Goal: Task Accomplishment & Management: Use online tool/utility

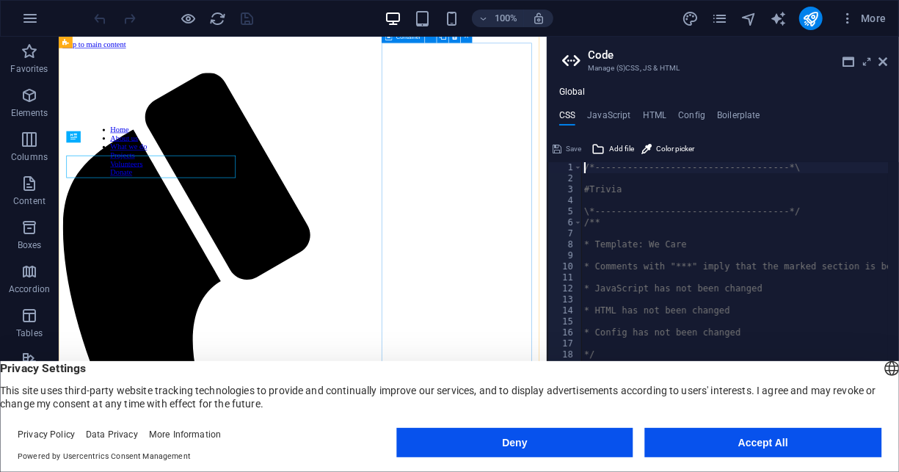
scroll to position [654, 0]
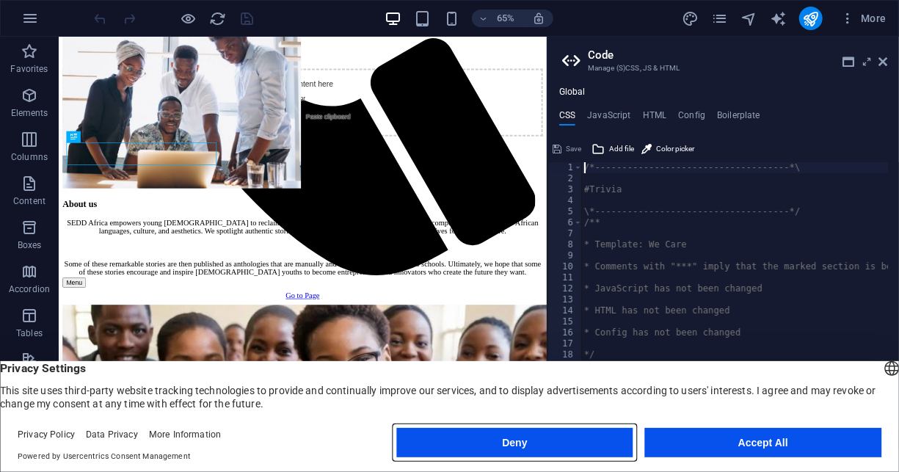
click at [494, 434] on button "Deny" at bounding box center [514, 442] width 236 height 29
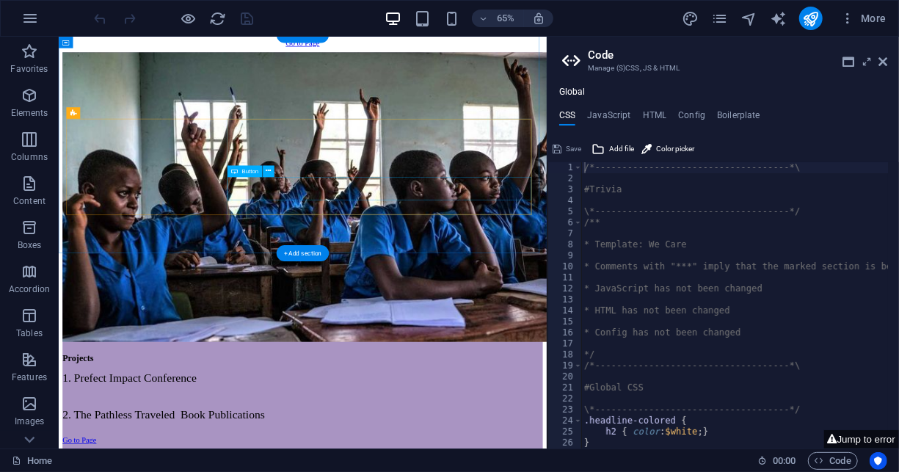
scroll to position [1828, 0]
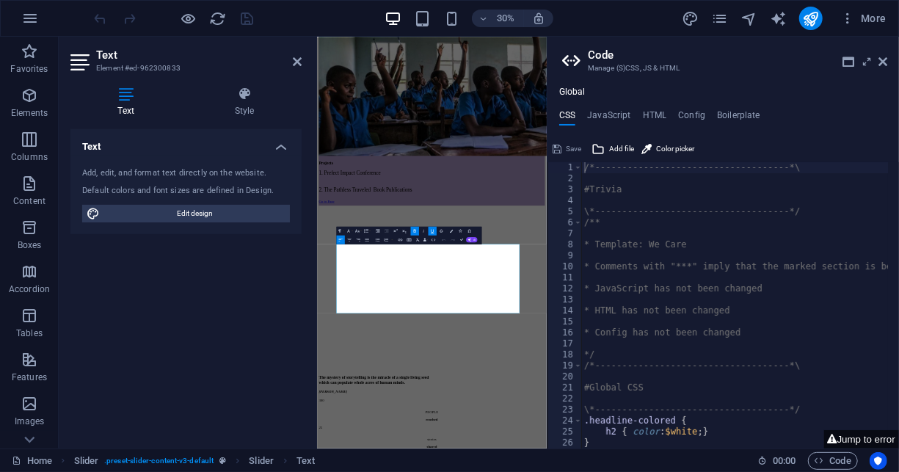
scroll to position [1378, 0]
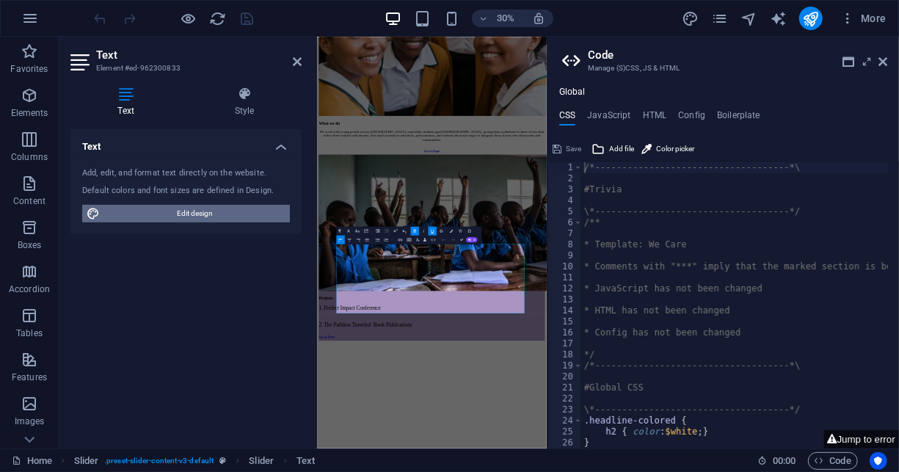
click at [223, 215] on span "Edit design" at bounding box center [194, 214] width 181 height 18
select select "rem"
select select "300"
select select "px"
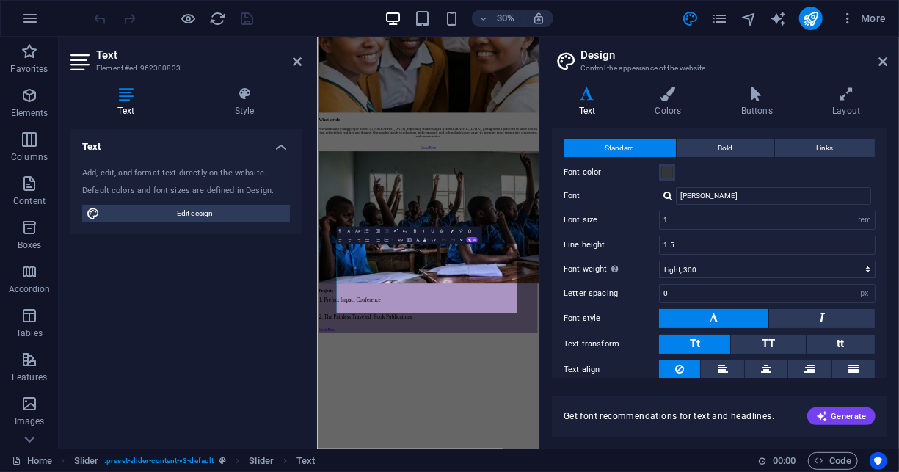
scroll to position [0, 0]
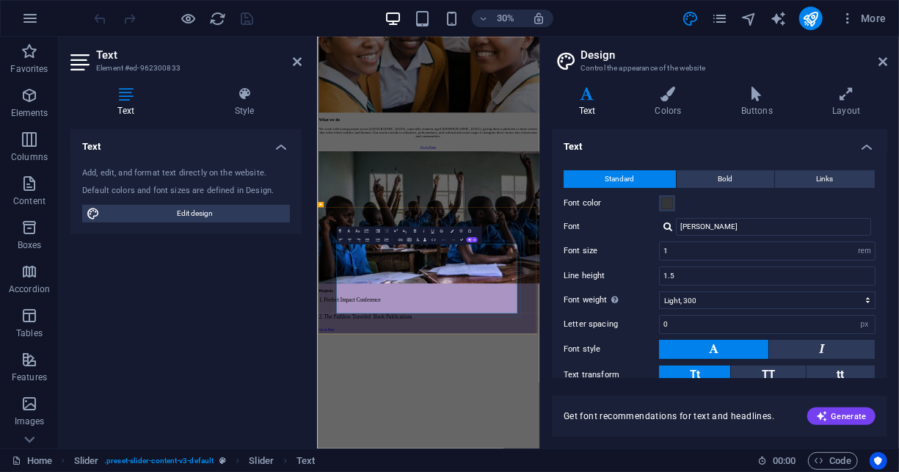
drag, startPoint x: 520, startPoint y: 759, endPoint x: 483, endPoint y: 767, distance: 38.3
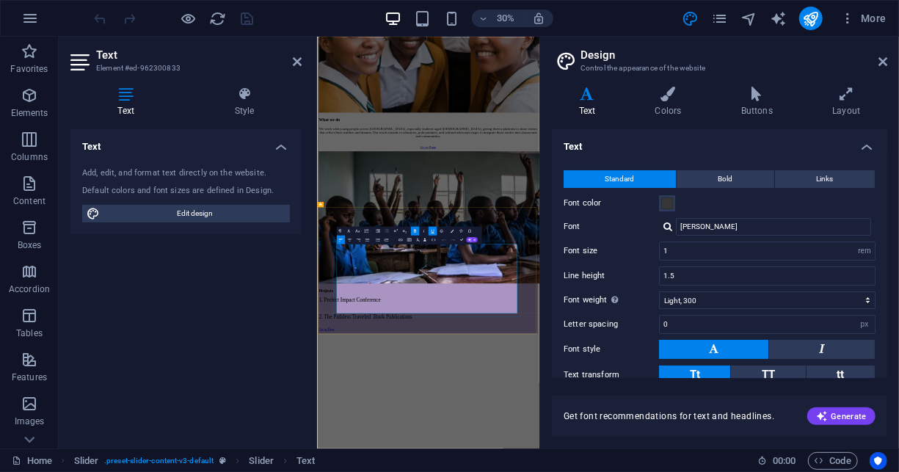
drag, startPoint x: 522, startPoint y: 768, endPoint x: 384, endPoint y: 770, distance: 138.7
click at [211, 301] on div "Text Add, edit, and format text directly on the website. Default colors and fon…" at bounding box center [185, 282] width 231 height 307
click at [690, 18] on icon "design" at bounding box center [690, 18] width 17 height 17
click at [190, 267] on div "Text Add, edit, and format text directly on the website. Default colors and fon…" at bounding box center [185, 282] width 231 height 307
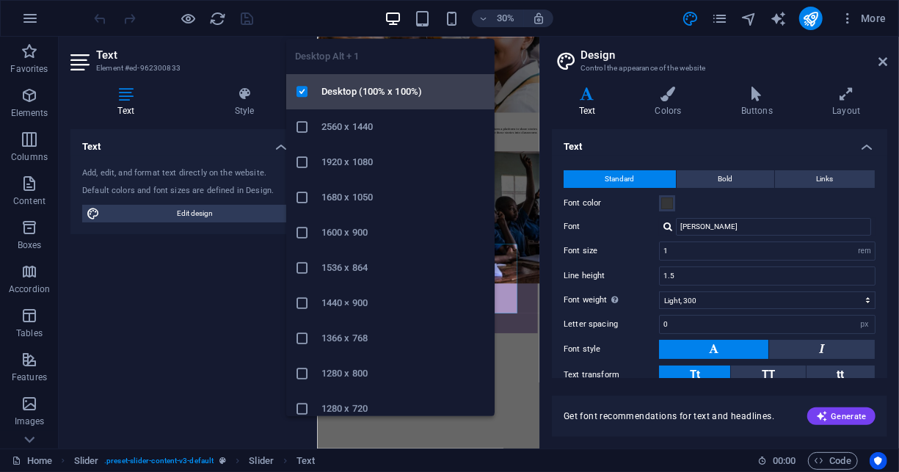
click at [378, 92] on h6 "Desktop (100% x 100%)" at bounding box center [403, 92] width 164 height 18
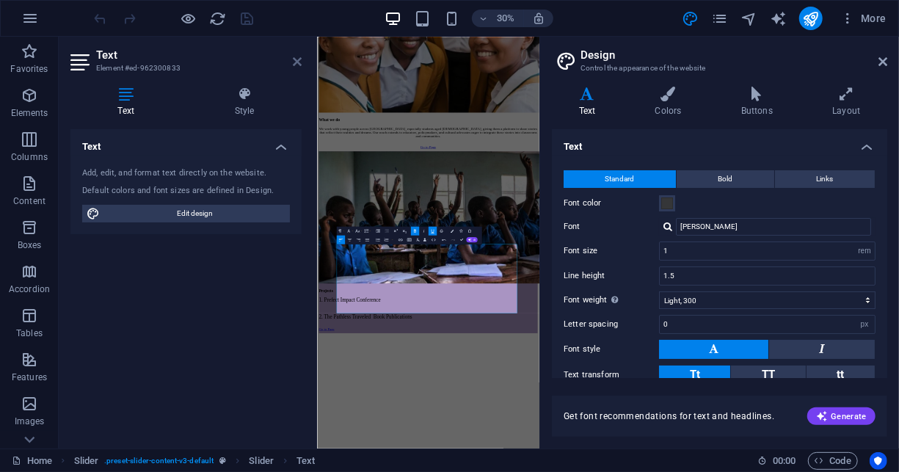
click at [294, 60] on icon at bounding box center [297, 62] width 9 height 12
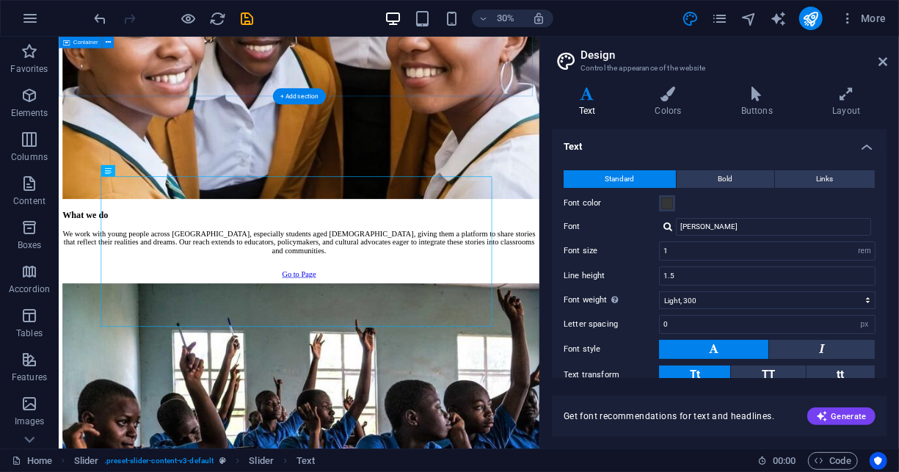
scroll to position [1848, 0]
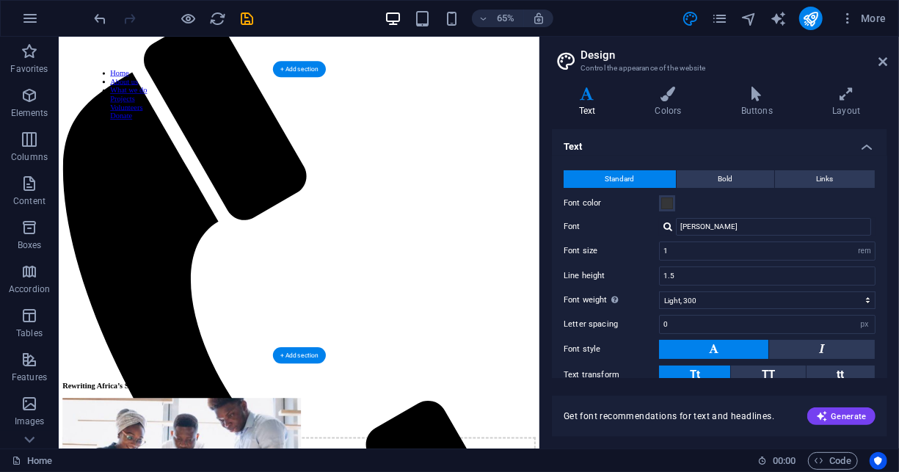
scroll to position [87, 0]
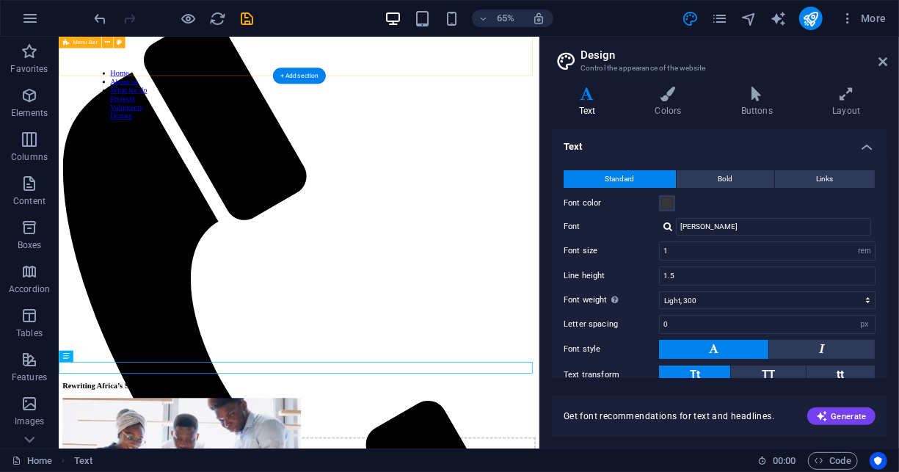
drag, startPoint x: 145, startPoint y: 556, endPoint x: 178, endPoint y: 88, distance: 468.7
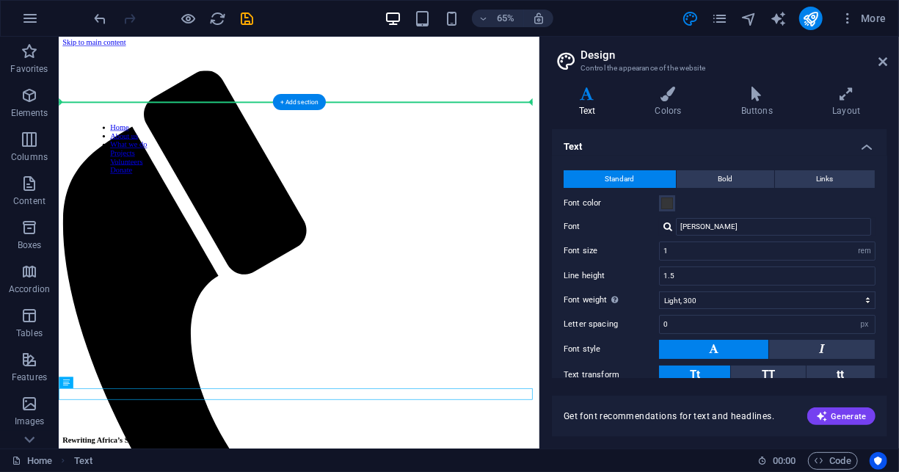
scroll to position [0, 0]
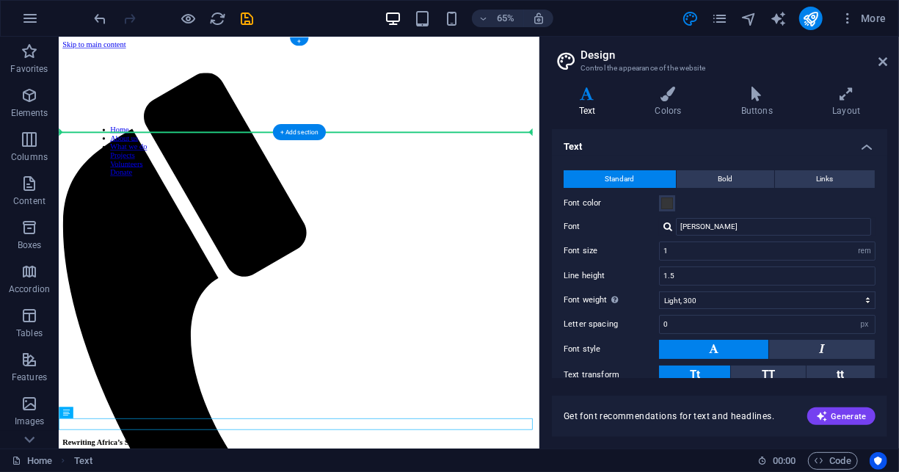
drag, startPoint x: 295, startPoint y: 545, endPoint x: 152, endPoint y: 180, distance: 392.5
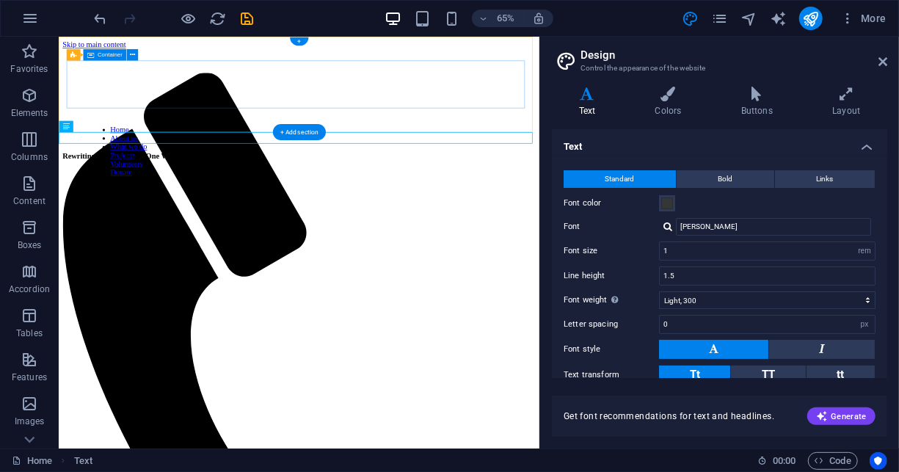
click at [262, 109] on div "Menu" at bounding box center [428, 91] width 728 height 73
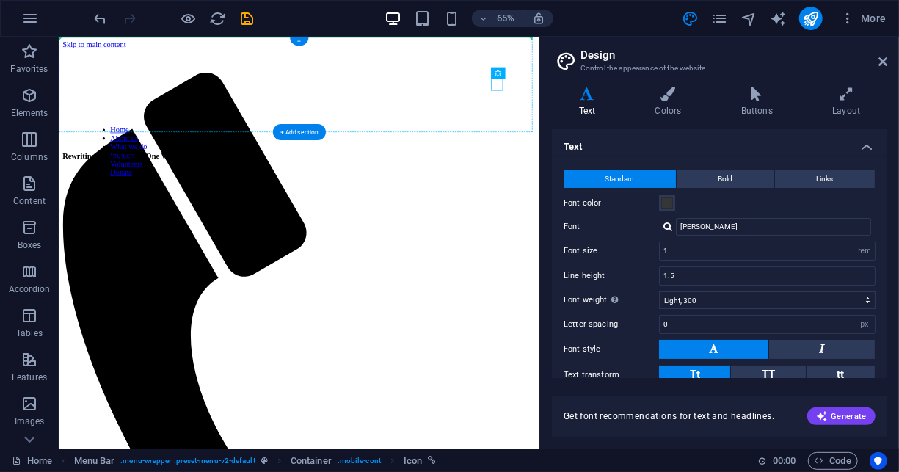
drag, startPoint x: 736, startPoint y: 110, endPoint x: 632, endPoint y: 109, distance: 104.2
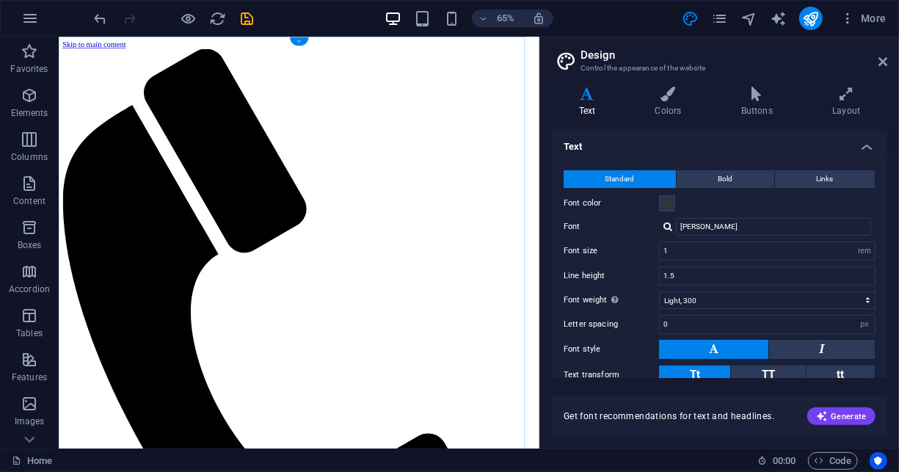
click at [296, 41] on div "+" at bounding box center [299, 41] width 18 height 9
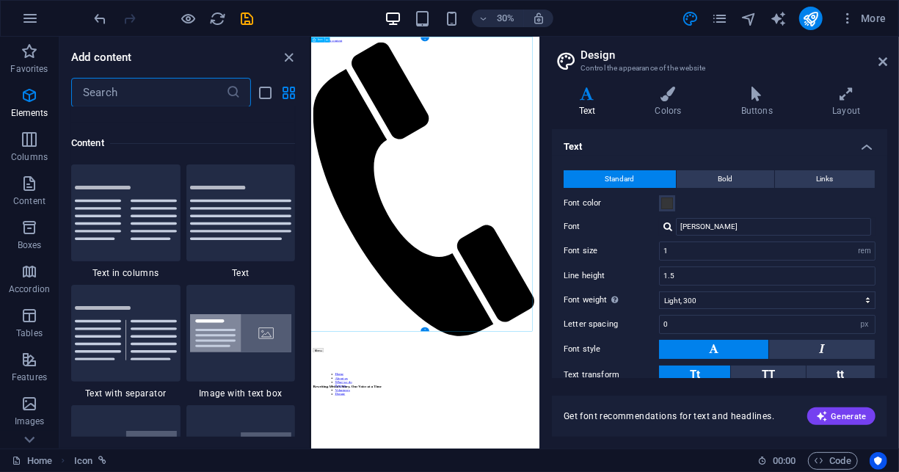
scroll to position [2568, 0]
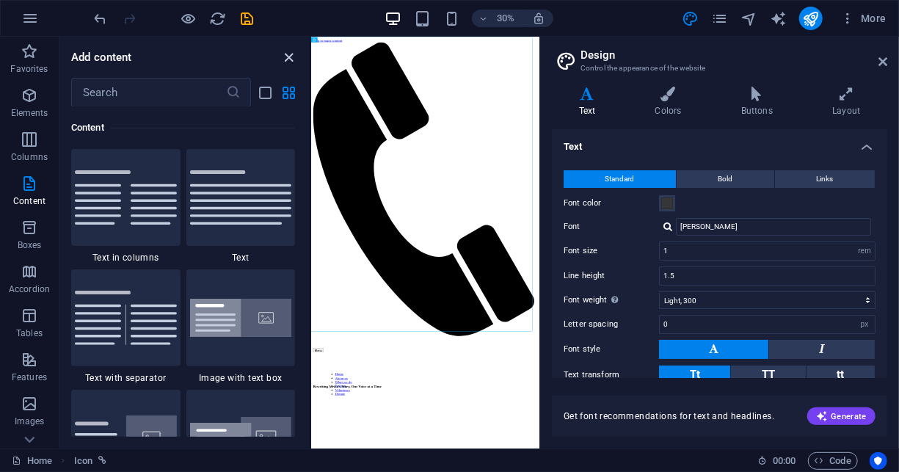
click at [290, 52] on icon "close panel" at bounding box center [289, 57] width 17 height 17
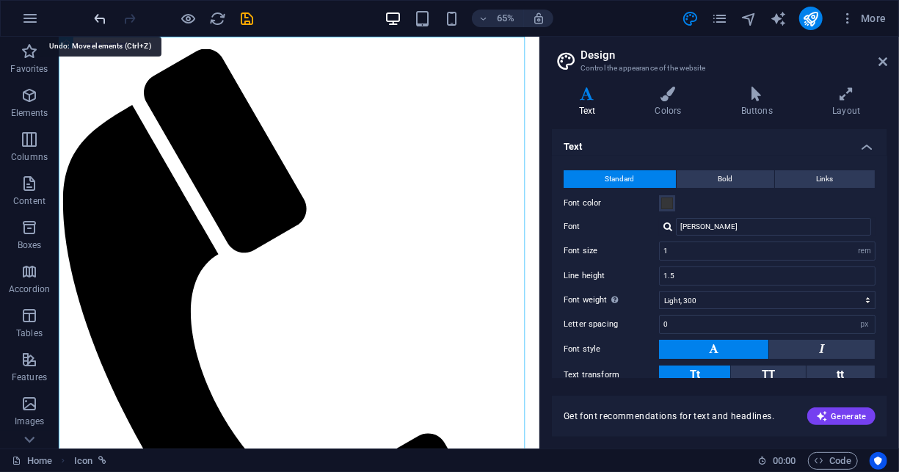
click at [98, 21] on icon "undo" at bounding box center [100, 18] width 17 height 17
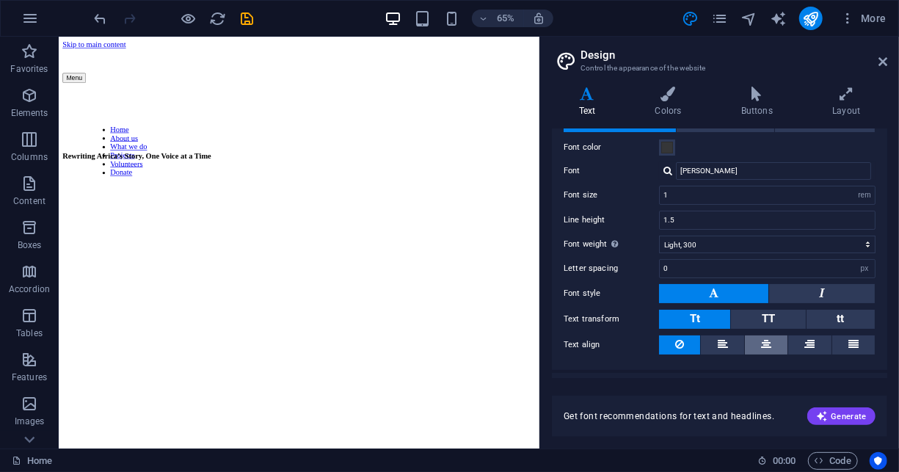
scroll to position [82, 0]
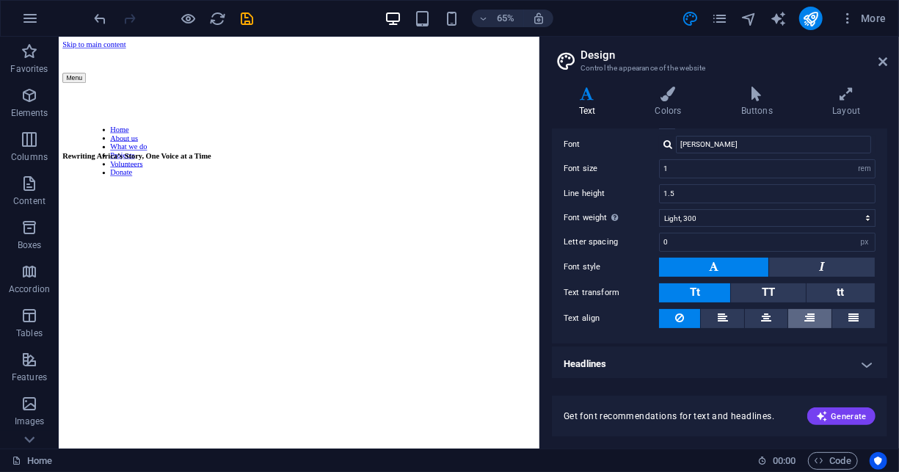
click at [810, 317] on icon at bounding box center [809, 318] width 10 height 18
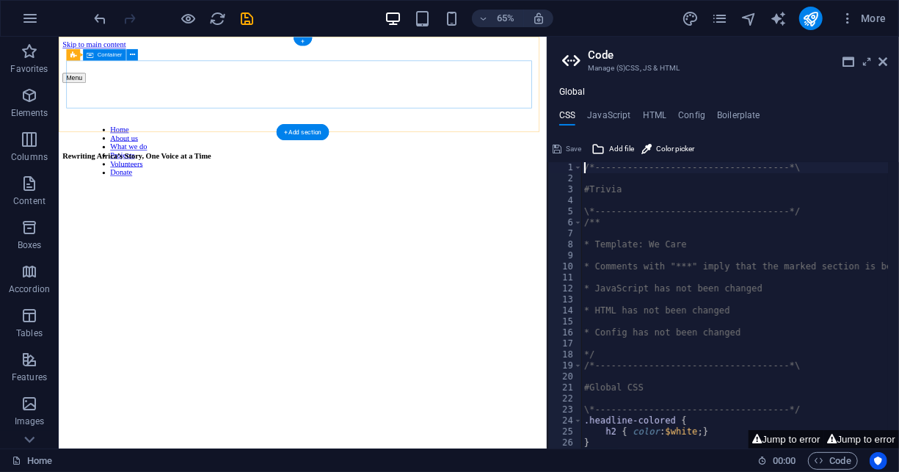
click at [90, 107] on div "Menu" at bounding box center [433, 99] width 739 height 15
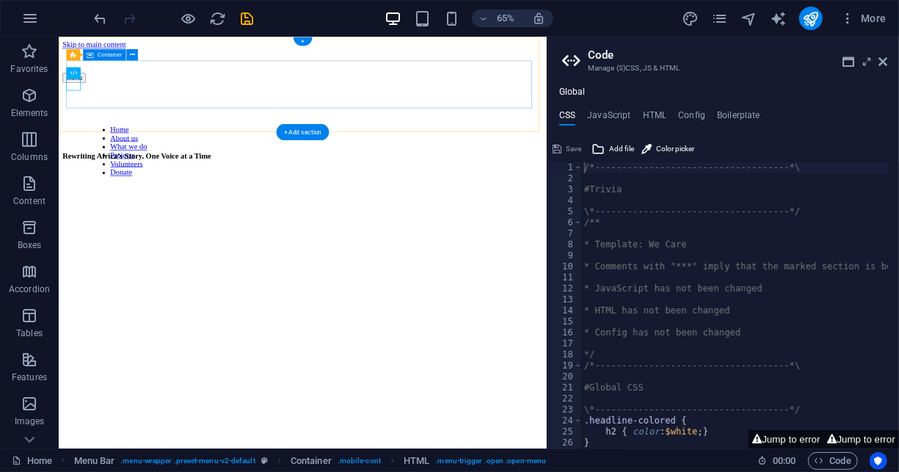
click at [145, 125] on div "Menu" at bounding box center [433, 91] width 739 height 73
click at [250, 120] on div "Menu" at bounding box center [433, 91] width 739 height 73
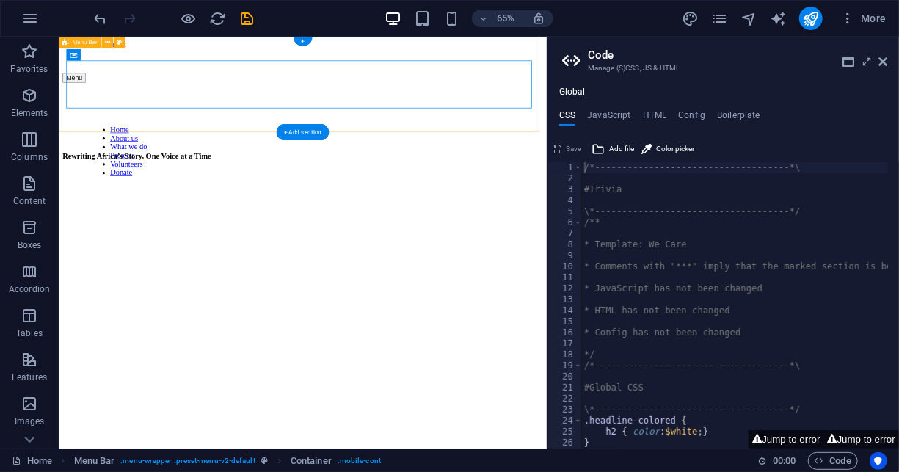
click at [244, 180] on div "Menu Home About us What we do Projects Volunteers Donate" at bounding box center [433, 128] width 739 height 147
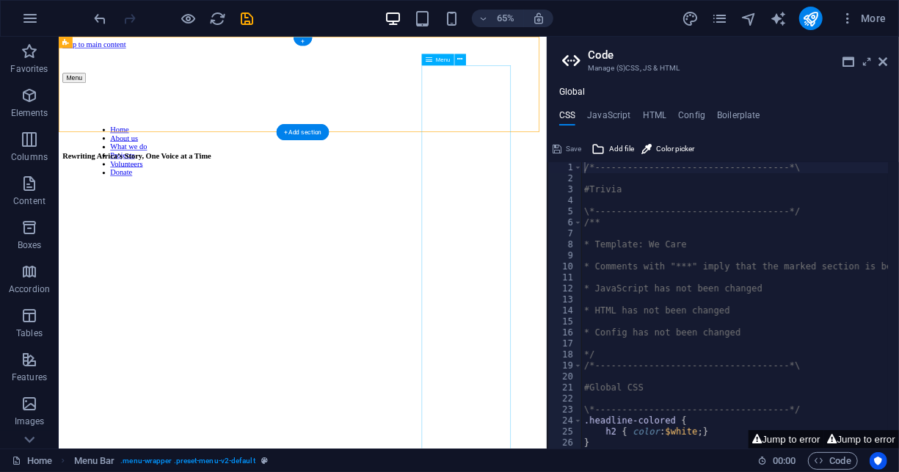
click at [682, 252] on nav "Home About us What we do Projects Volunteers Donate" at bounding box center [433, 211] width 651 height 79
click at [635, 185] on nav "Home About us What we do Projects Volunteers Donate" at bounding box center [433, 211] width 651 height 79
click at [676, 252] on nav "Home About us What we do Projects Volunteers Donate" at bounding box center [433, 211] width 651 height 79
click at [423, 57] on div "Menu" at bounding box center [437, 60] width 32 height 12
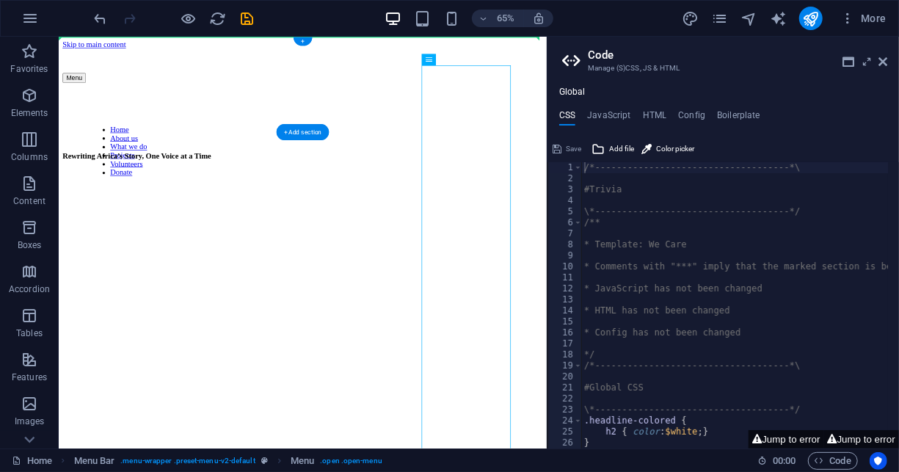
drag, startPoint x: 490, startPoint y: 94, endPoint x: 793, endPoint y: 74, distance: 303.7
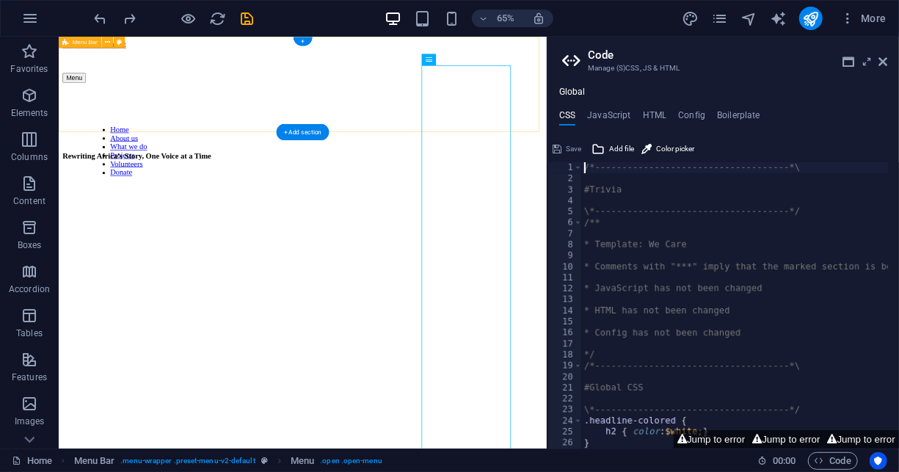
click at [124, 150] on div "Menu Home About us What we do Projects Volunteers Donate" at bounding box center [433, 128] width 739 height 147
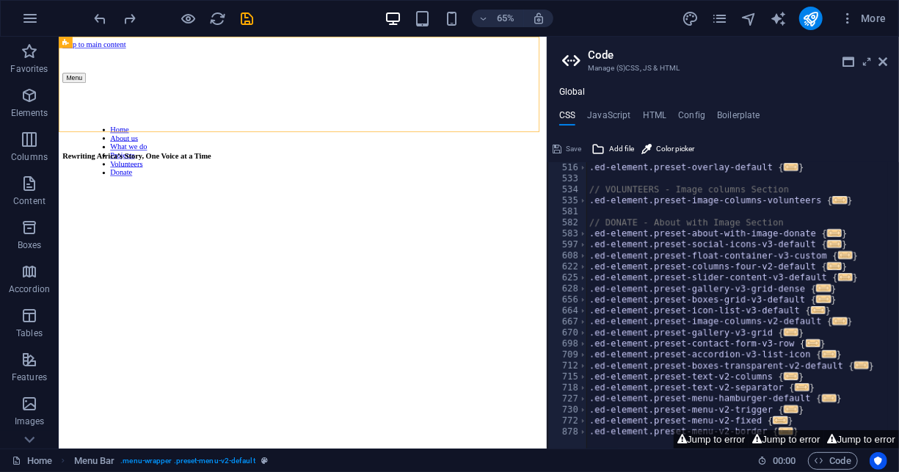
scroll to position [881, 0]
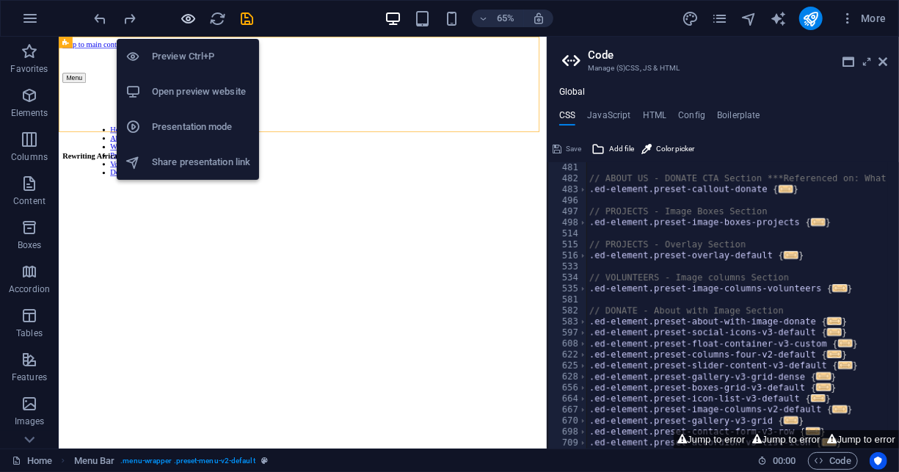
click at [187, 15] on icon "button" at bounding box center [189, 18] width 17 height 17
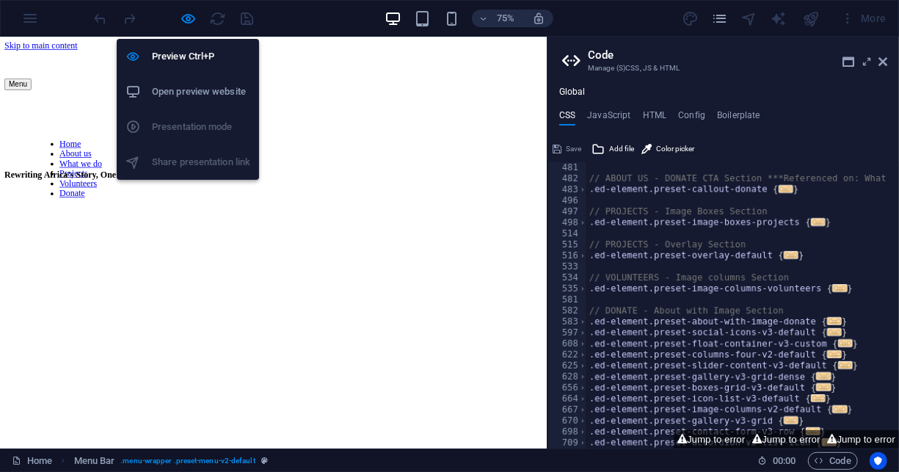
click at [192, 91] on h6 "Open preview website" at bounding box center [201, 92] width 98 height 18
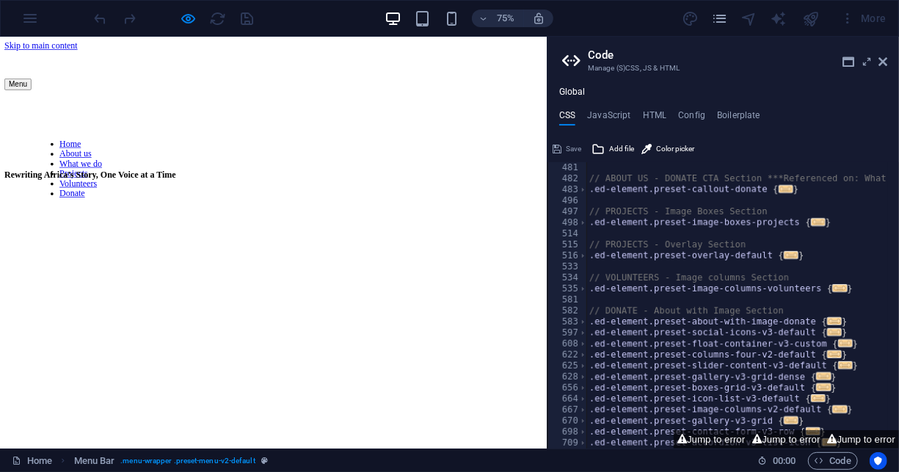
click at [249, 21] on div at bounding box center [174, 18] width 164 height 23
click at [56, 26] on div "75% More" at bounding box center [449, 18] width 897 height 35
click at [21, 107] on button "Menu" at bounding box center [24, 99] width 36 height 15
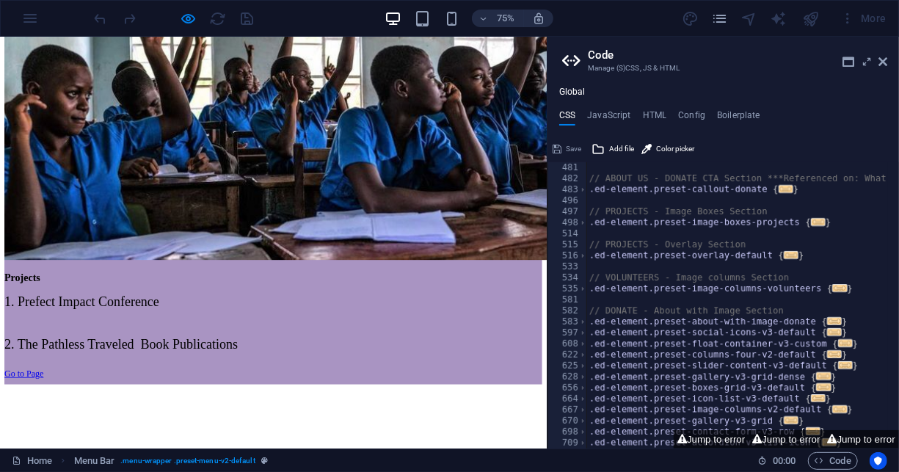
scroll to position [1892, 0]
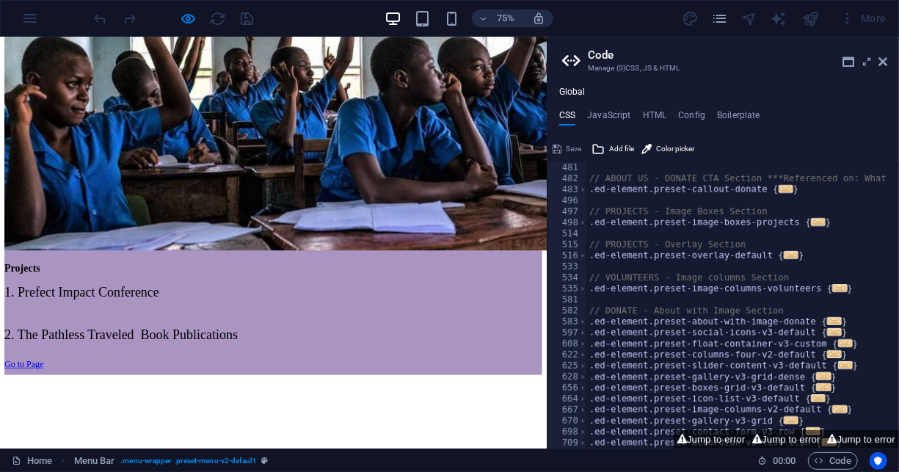
drag, startPoint x: 724, startPoint y: 118, endPoint x: 547, endPoint y: 385, distance: 320.1
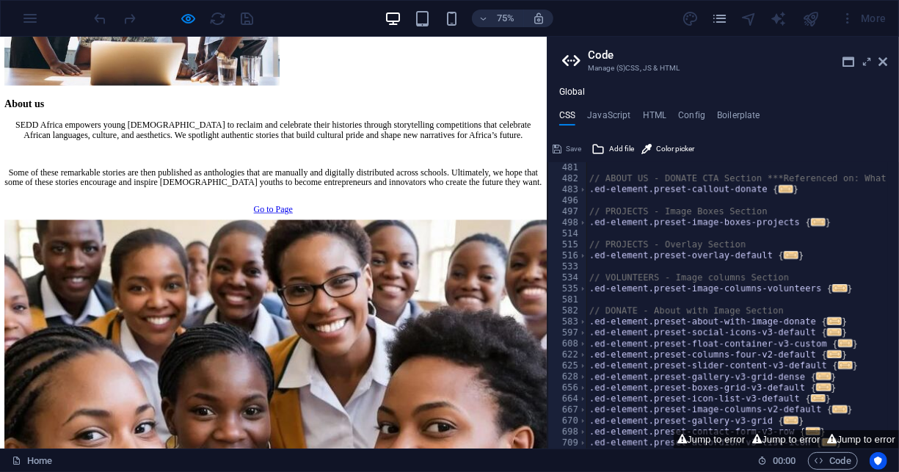
scroll to position [571, 0]
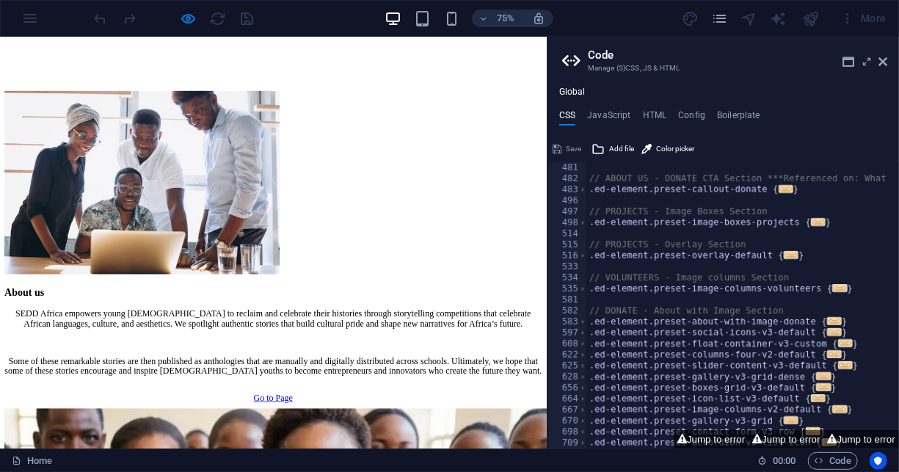
click at [244, 21] on div at bounding box center [174, 18] width 164 height 23
drag, startPoint x: 882, startPoint y: 63, endPoint x: 808, endPoint y: 26, distance: 82.7
click at [882, 63] on icon at bounding box center [882, 62] width 9 height 12
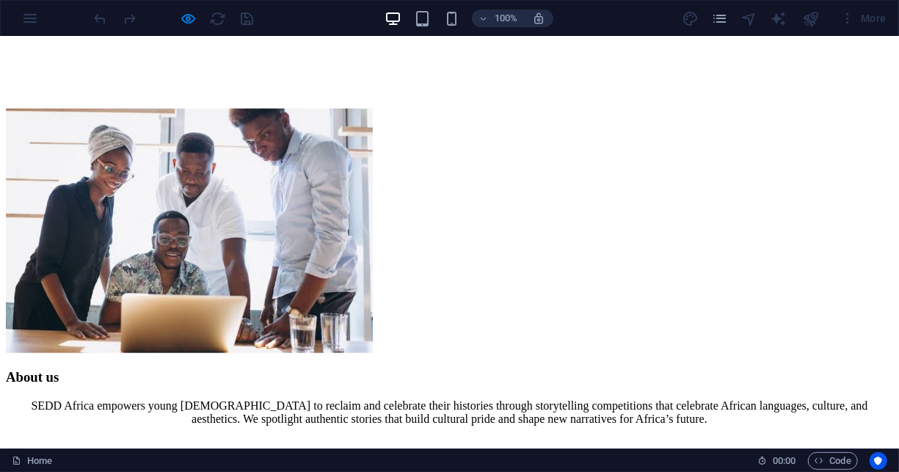
click at [243, 22] on div at bounding box center [174, 18] width 164 height 23
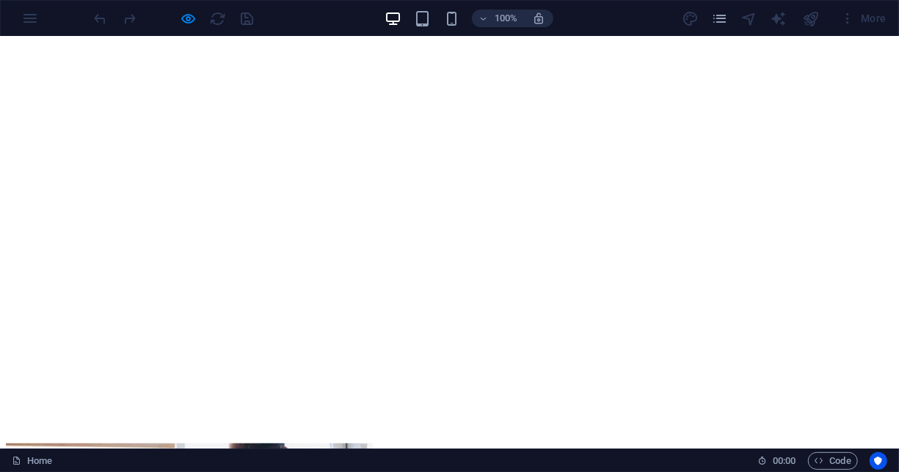
scroll to position [0, 0]
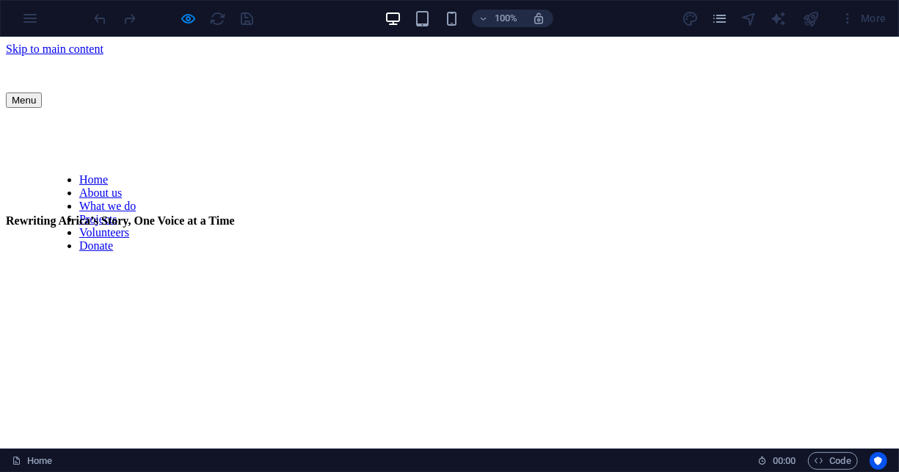
click at [122, 186] on link "About us" at bounding box center [100, 192] width 43 height 12
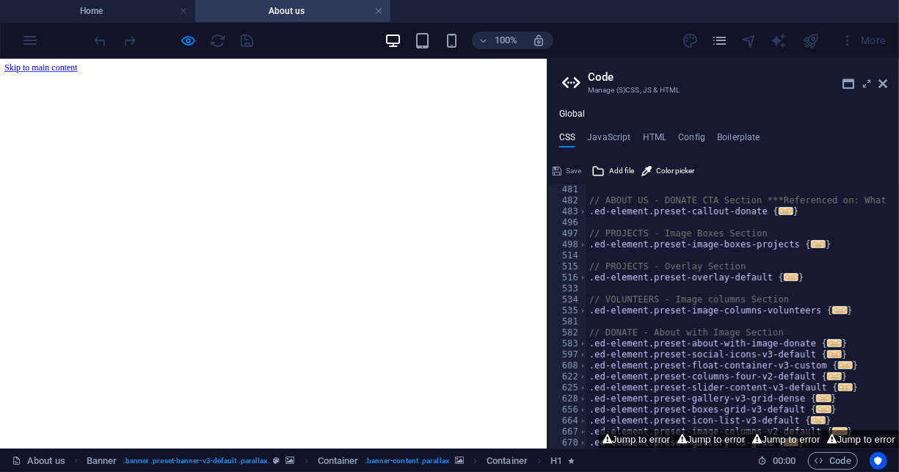
scroll to position [881, 0]
click at [115, 10] on h4 "Home" at bounding box center [97, 11] width 195 height 16
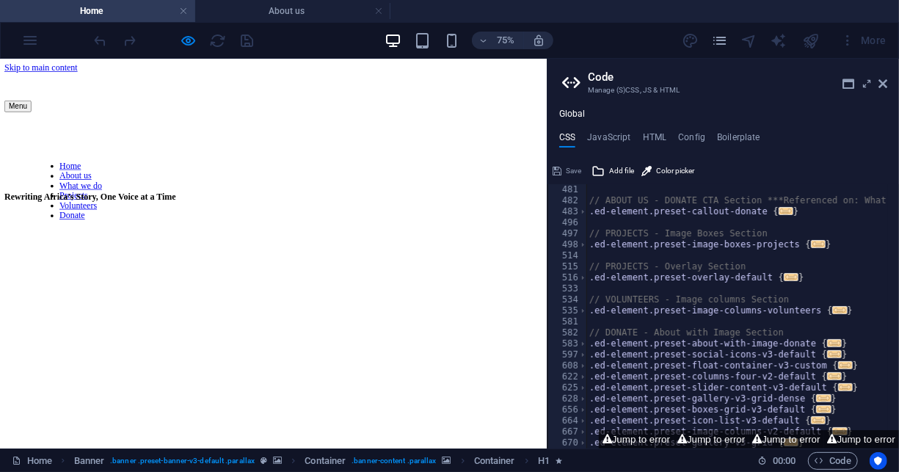
drag, startPoint x: 636, startPoint y: 121, endPoint x: 490, endPoint y: 64, distance: 156.8
click at [636, 121] on div "Menu" at bounding box center [364, 114] width 717 height 73
click at [390, 175] on div "Menu Home About us What we do Projects Volunteers Donate" at bounding box center [364, 151] width 717 height 147
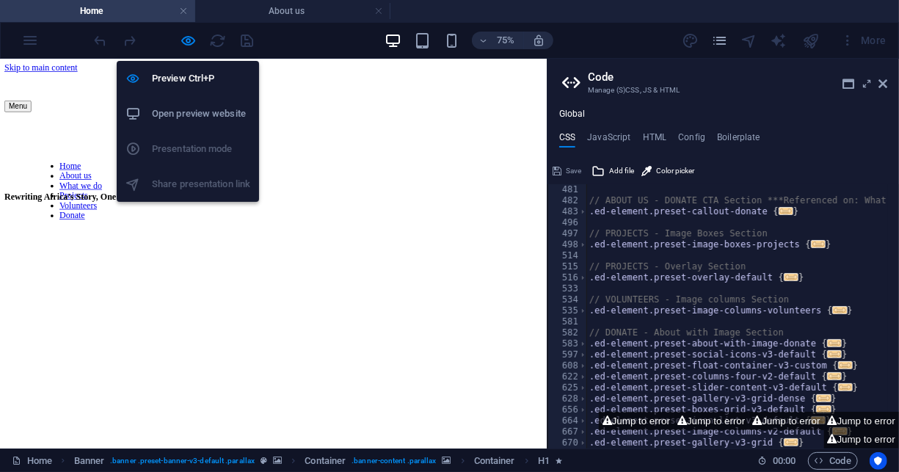
click at [164, 116] on h6 "Open preview website" at bounding box center [201, 114] width 98 height 18
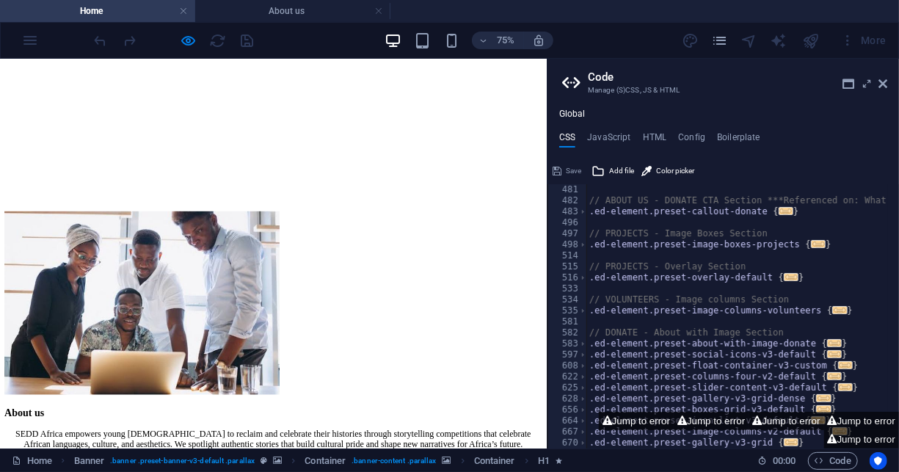
scroll to position [0, 0]
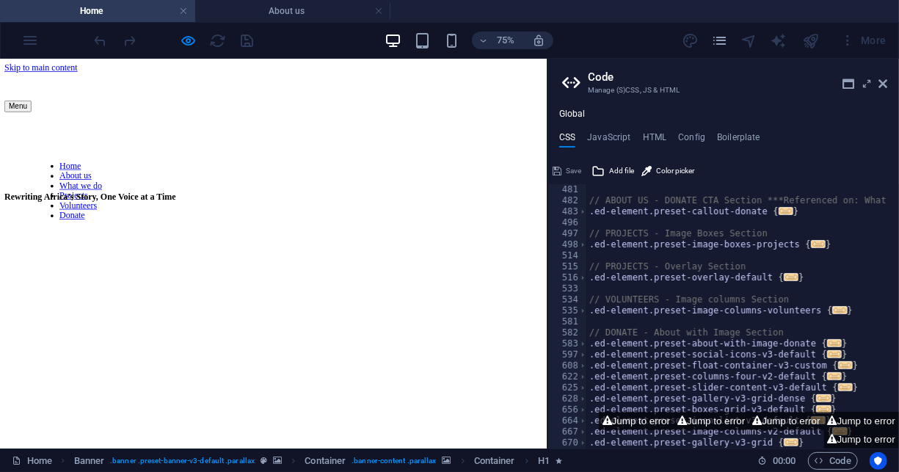
click at [431, 120] on div "Menu" at bounding box center [364, 114] width 717 height 73
drag, startPoint x: 16, startPoint y: 133, endPoint x: 768, endPoint y: 126, distance: 752.2
click at [108, 35] on div at bounding box center [174, 40] width 164 height 23
click at [382, 9] on link at bounding box center [378, 11] width 9 height 14
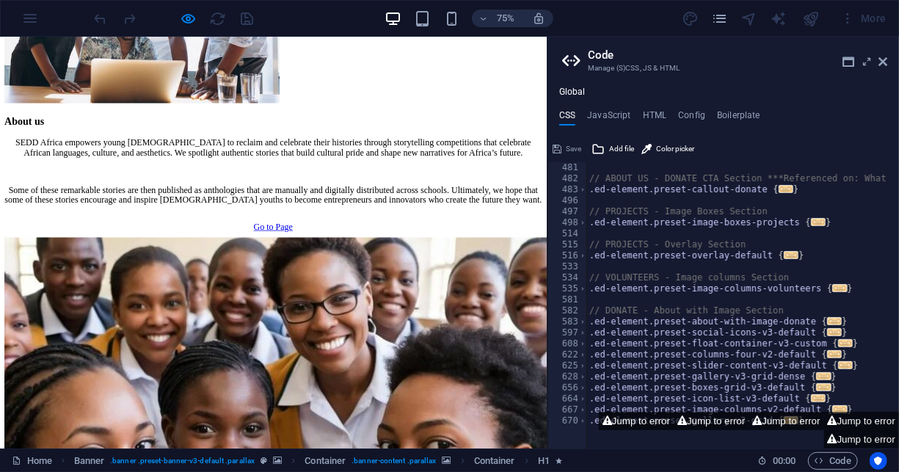
scroll to position [807, 0]
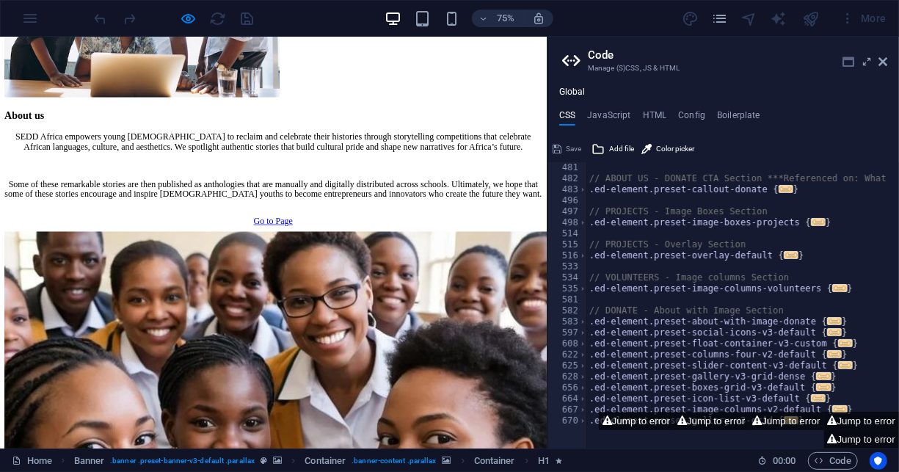
click at [847, 56] on icon at bounding box center [848, 62] width 12 height 12
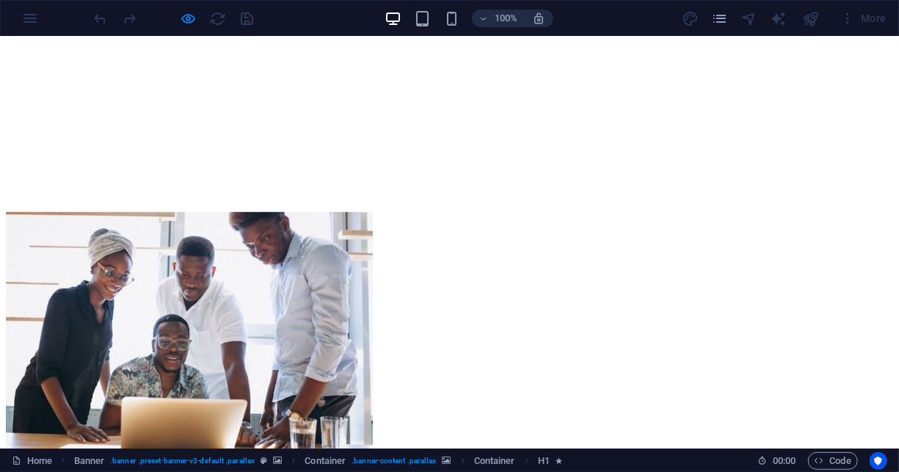
scroll to position [440, 0]
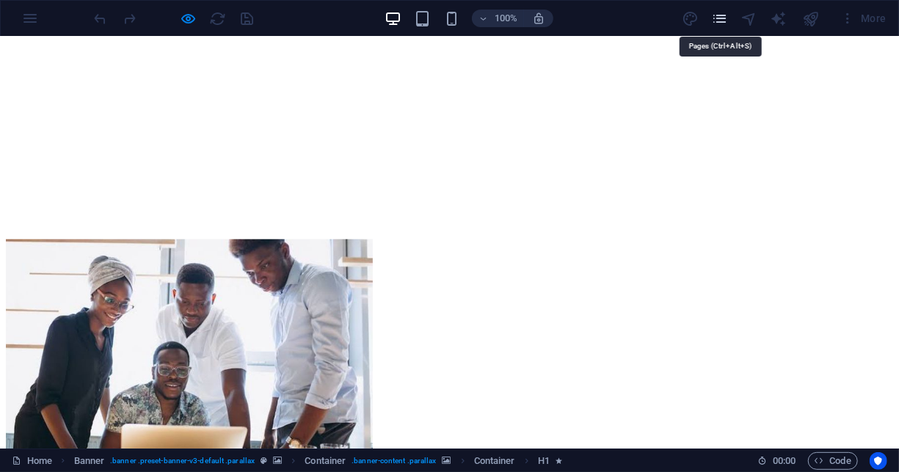
click at [725, 15] on icon "pages" at bounding box center [719, 18] width 17 height 17
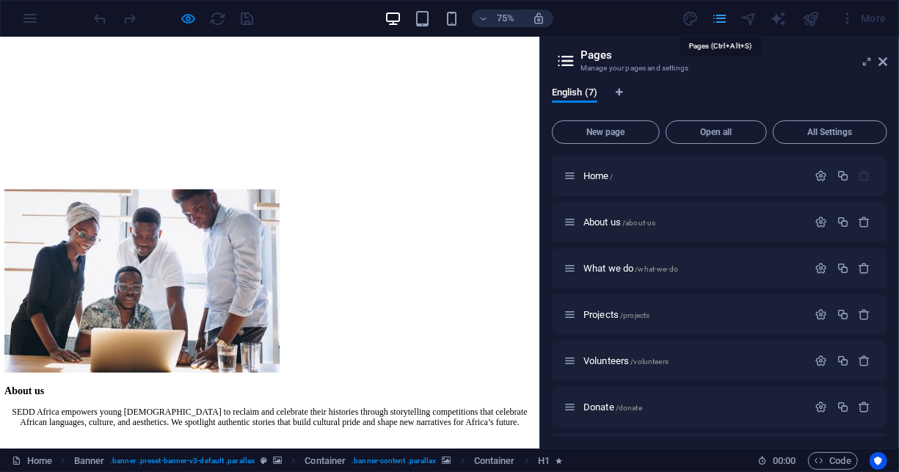
click at [725, 15] on icon "pages" at bounding box center [719, 18] width 17 height 17
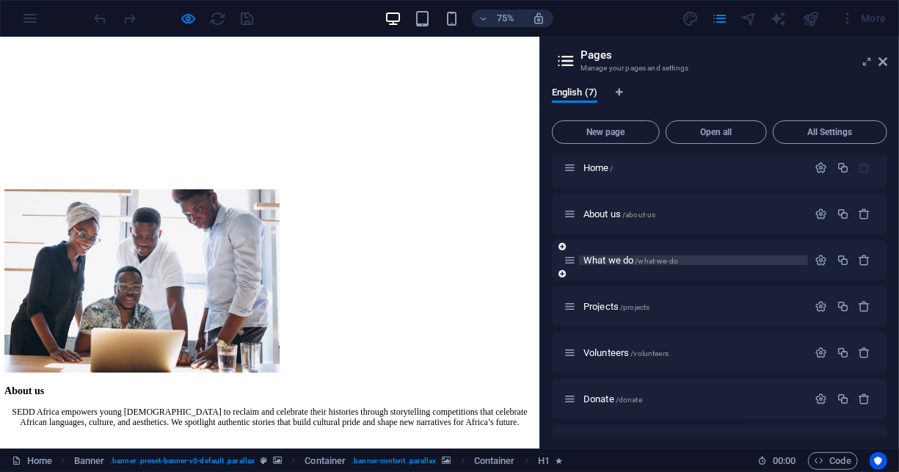
scroll to position [0, 0]
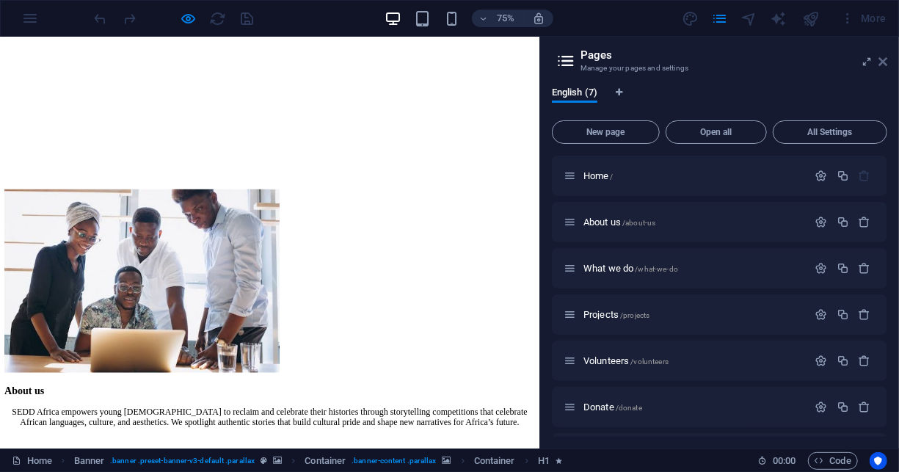
click at [881, 57] on icon at bounding box center [882, 62] width 9 height 12
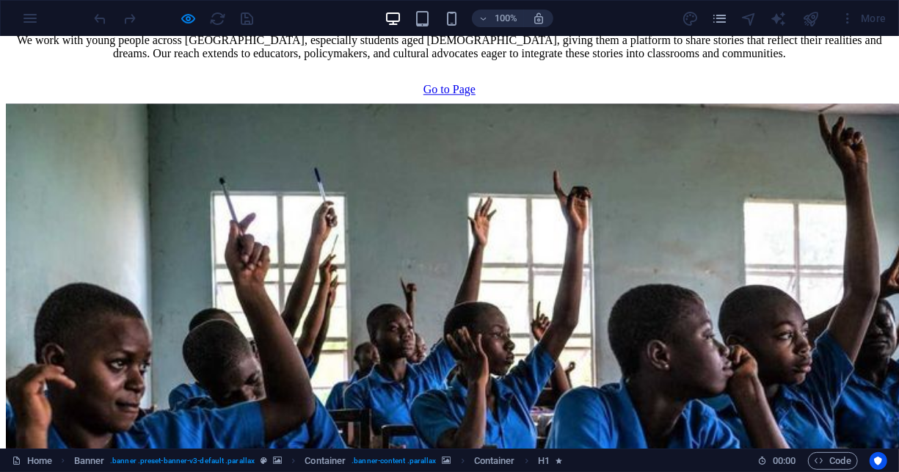
scroll to position [2055, 0]
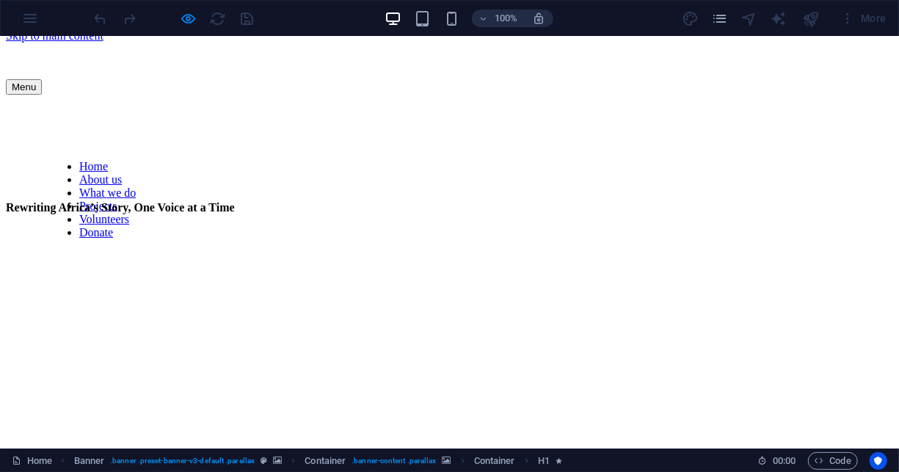
scroll to position [0, 0]
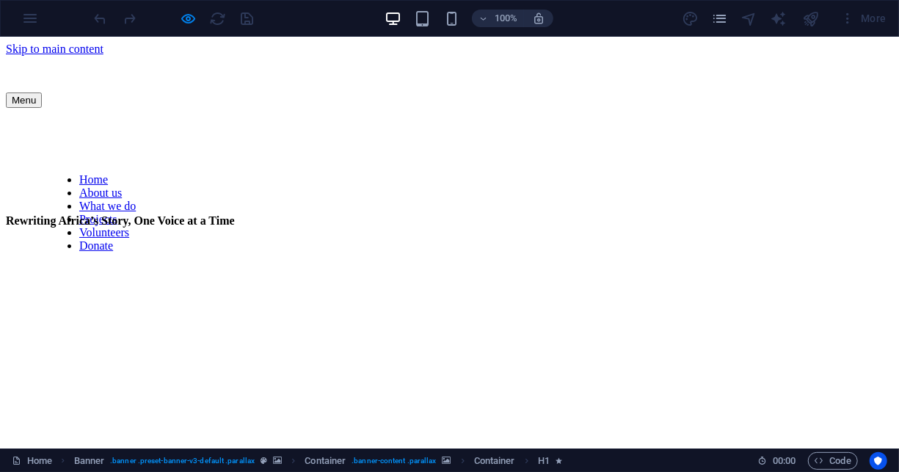
click at [248, 21] on div at bounding box center [174, 18] width 164 height 23
click at [334, 175] on div "Menu Home About us What we do Projects Volunteers Donate" at bounding box center [449, 128] width 887 height 147
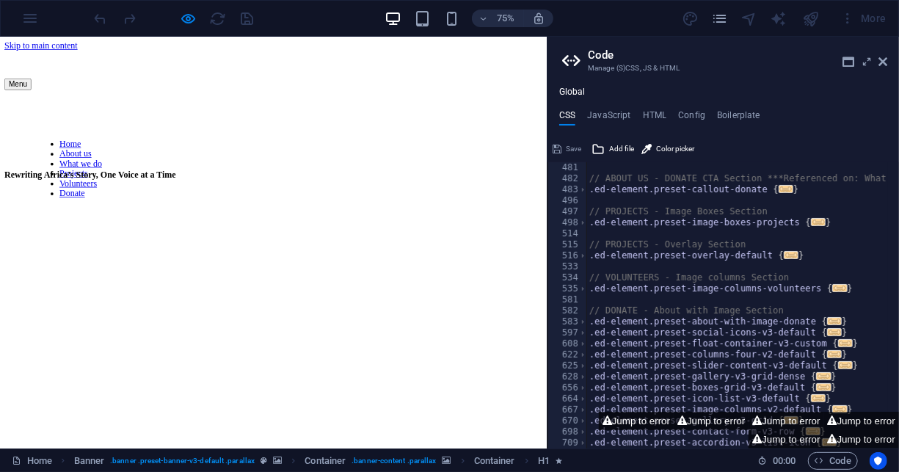
scroll to position [969, 0]
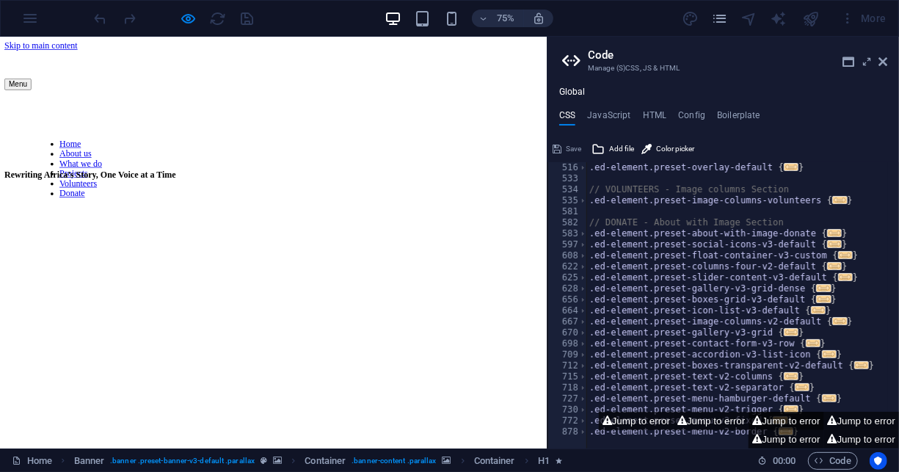
click at [779, 422] on button "Jump to error" at bounding box center [786, 421] width 75 height 18
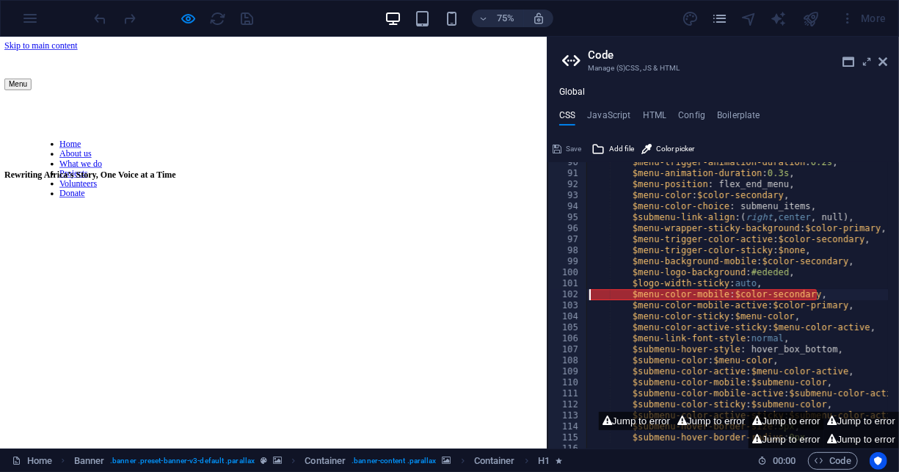
scroll to position [886, 0]
click at [632, 293] on div "$menu-trigger-animation-duration : 0.2s , $menu-animation-duration : 0.3s , $me…" at bounding box center [814, 305] width 456 height 297
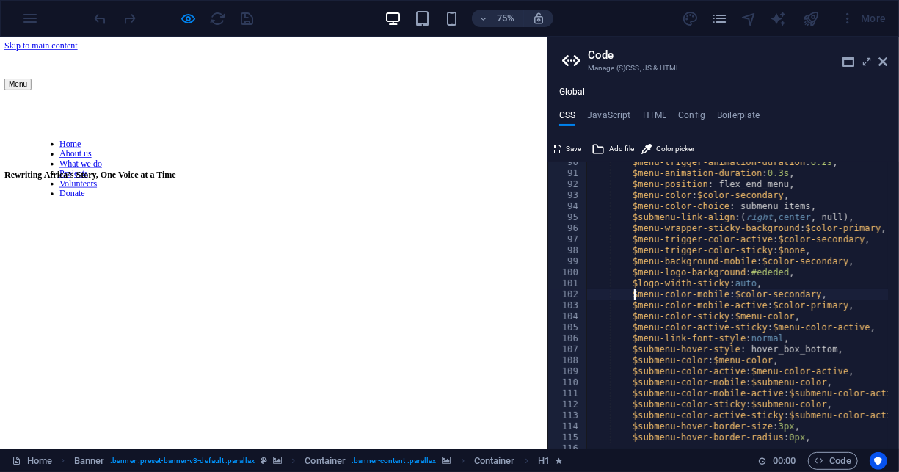
click at [660, 189] on div "$menu-trigger-animation-duration : 0.2s , $menu-animation-duration : 0.3s , $me…" at bounding box center [814, 305] width 456 height 297
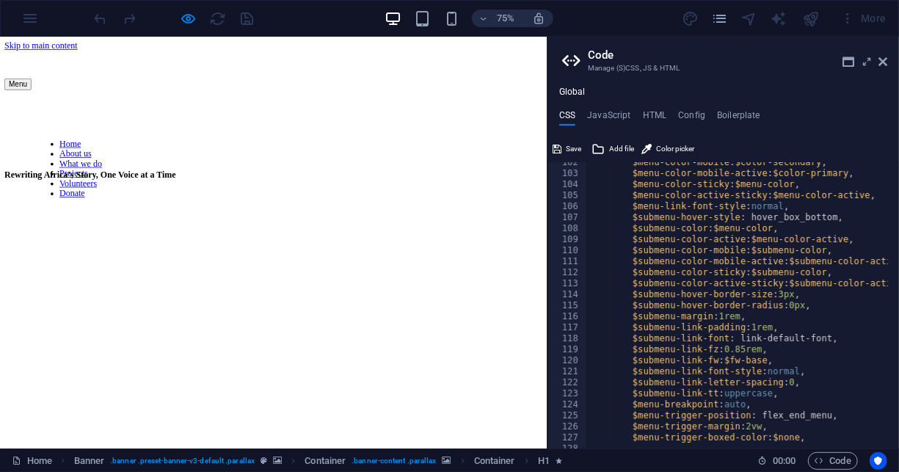
scroll to position [1194, 0]
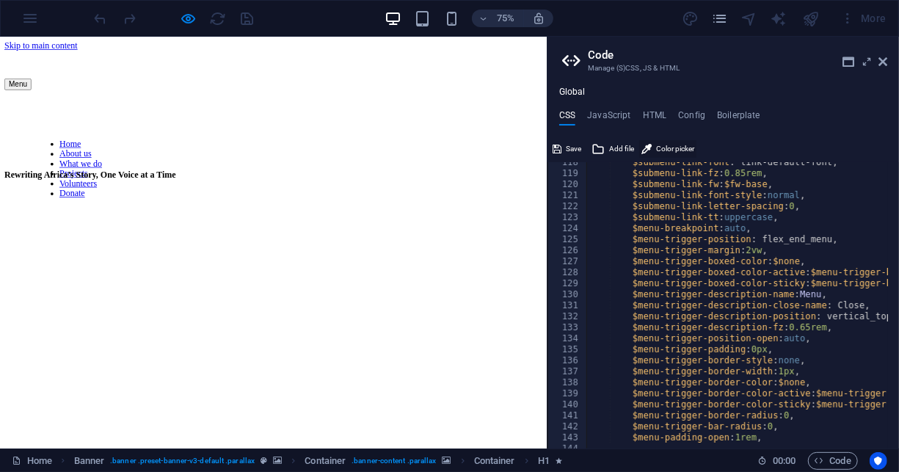
type textarea "$menu-position: flex_end_menu,"
click at [669, 143] on span "Color picker" at bounding box center [675, 149] width 38 height 18
type input "#c20000"
click at [561, 147] on icon at bounding box center [557, 149] width 9 height 18
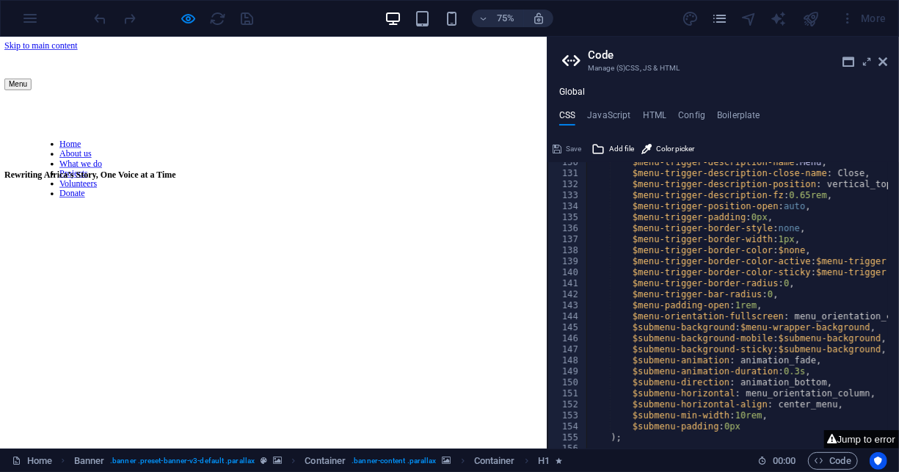
click at [857, 440] on button "Jump to error" at bounding box center [861, 439] width 75 height 18
type textarea "$menu-trigger-animation-duration: 0.2s,"
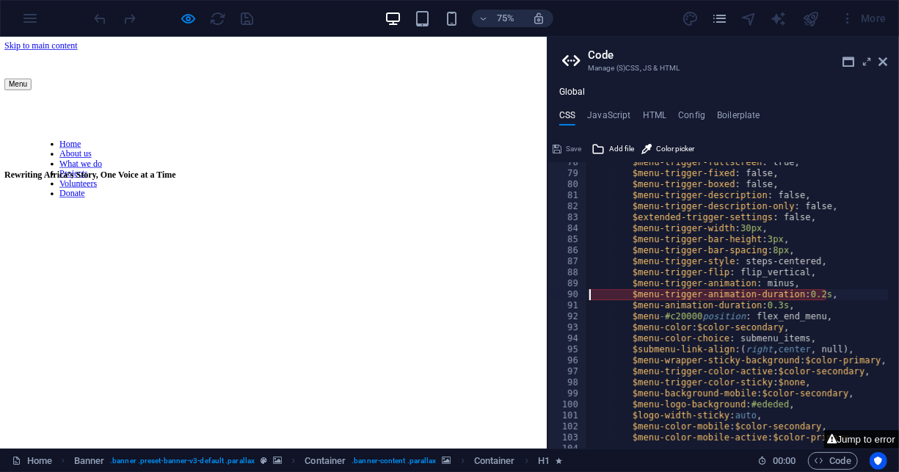
scroll to position [754, 0]
click at [567, 66] on icon at bounding box center [573, 61] width 22 height 21
click at [608, 118] on h4 "JavaScript" at bounding box center [608, 118] width 43 height 16
type textarea "/* JS for preset "Menu V2" */"
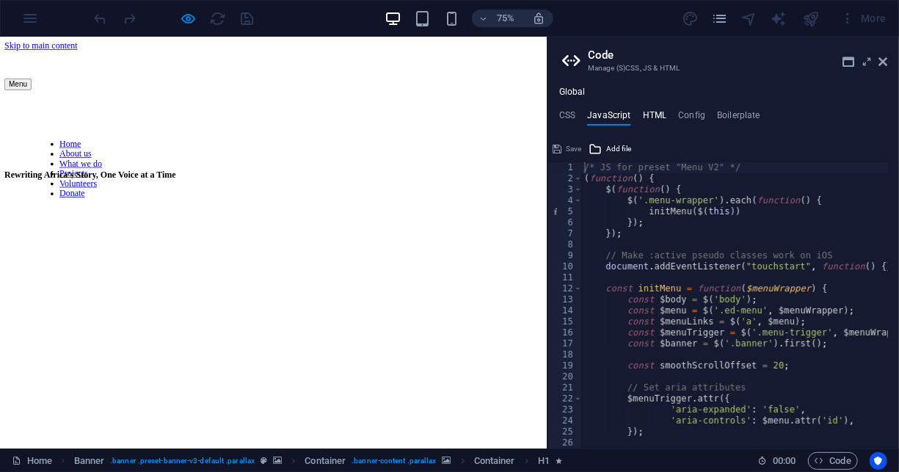
click at [661, 116] on h4 "HTML" at bounding box center [655, 118] width 24 height 16
type textarea "<a href="#main-content" class="wv-link-content button">Skip to main content</a>"
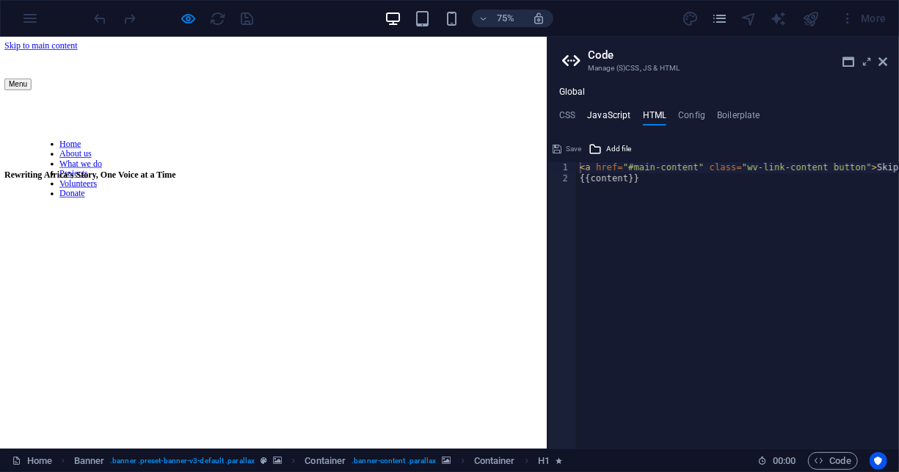
click at [625, 110] on h4 "JavaScript" at bounding box center [608, 118] width 43 height 16
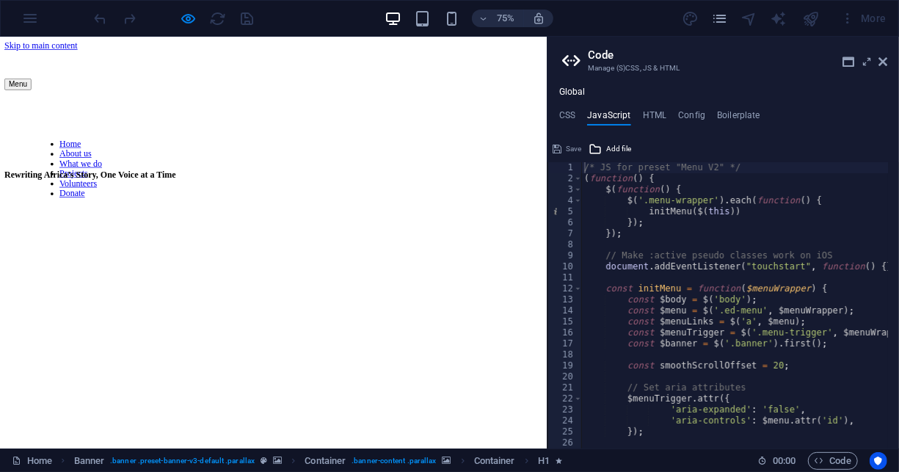
click at [742, 109] on div "Global CSS JavaScript HTML Config Boilerplate $menu-trigger-animation-duration:…" at bounding box center [723, 268] width 352 height 362
click at [738, 112] on h4 "Boilerplate" at bounding box center [738, 118] width 43 height 16
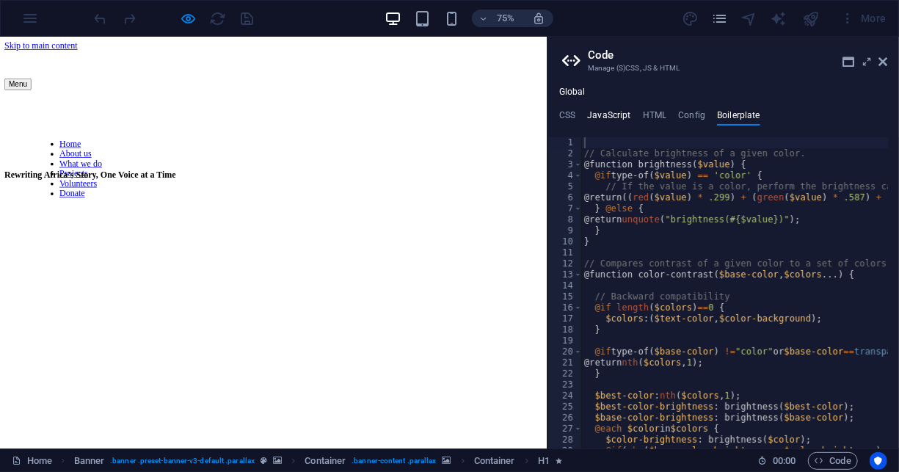
click at [615, 112] on h4 "JavaScript" at bounding box center [608, 118] width 43 height 16
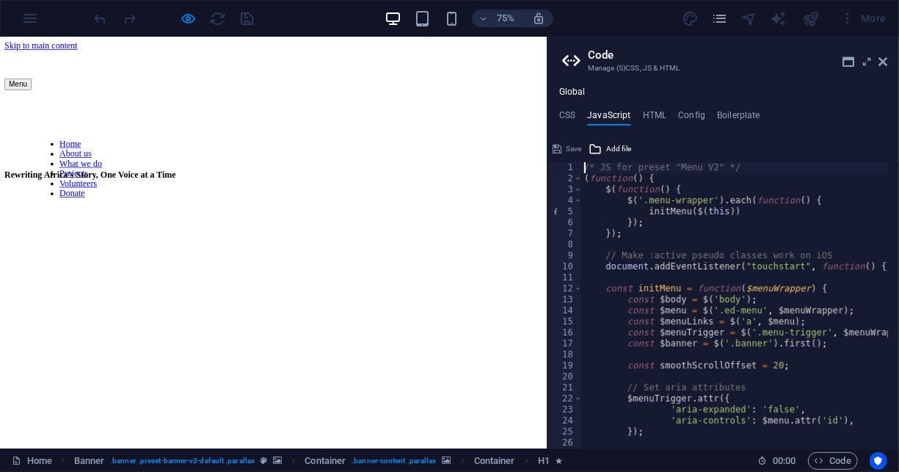
click at [877, 60] on h2 "Code" at bounding box center [737, 54] width 299 height 13
click at [883, 60] on icon at bounding box center [882, 62] width 9 height 12
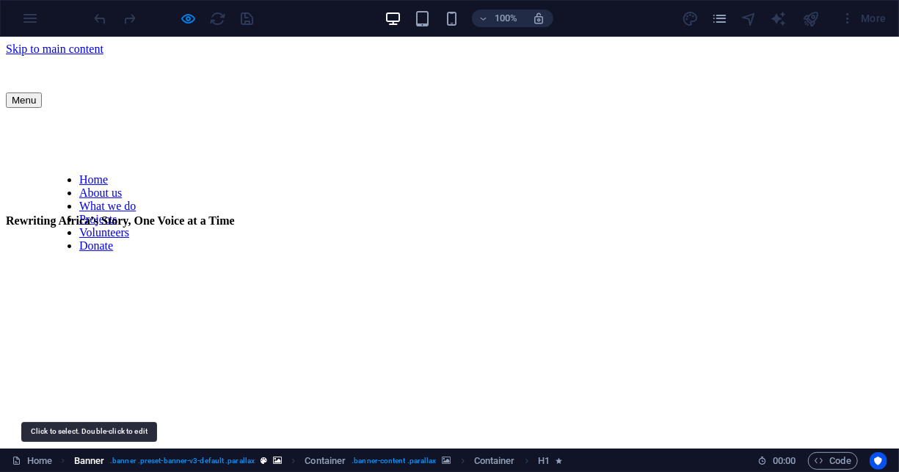
click at [84, 459] on span "Banner" at bounding box center [89, 461] width 31 height 18
click at [172, 462] on span ". banner .preset-banner-v3-default .parallax" at bounding box center [182, 461] width 145 height 18
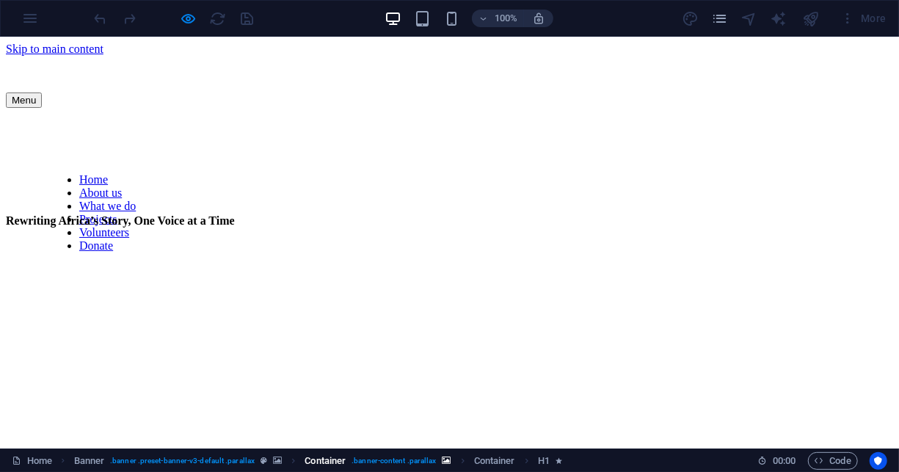
click at [368, 456] on span ". banner-content .parallax" at bounding box center [394, 461] width 84 height 18
click at [368, 457] on span ". banner-content .parallax" at bounding box center [394, 461] width 84 height 18
click at [341, 459] on span "Container" at bounding box center [325, 461] width 41 height 18
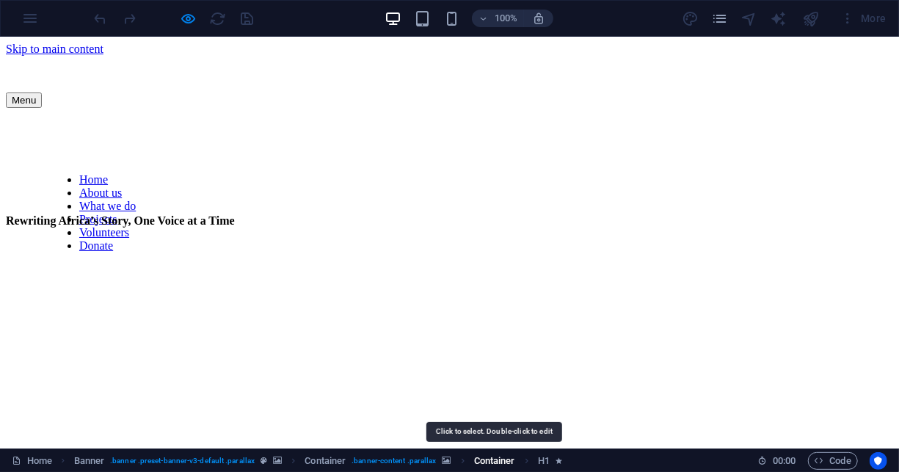
click at [513, 456] on span "Container" at bounding box center [494, 461] width 41 height 18
click at [513, 458] on span "Container" at bounding box center [494, 461] width 41 height 18
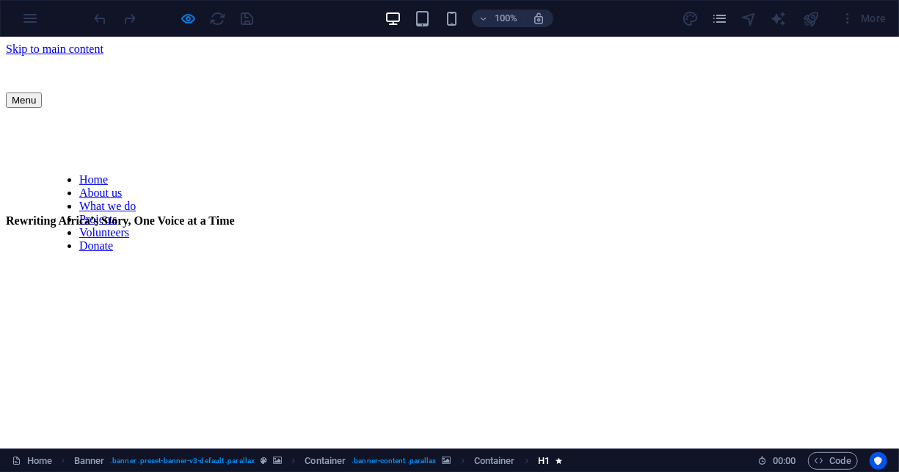
click at [556, 465] on link "H1" at bounding box center [550, 461] width 24 height 18
click at [779, 457] on span "00 : 00" at bounding box center [784, 461] width 23 height 18
click at [758, 458] on icon at bounding box center [762, 461] width 10 height 10
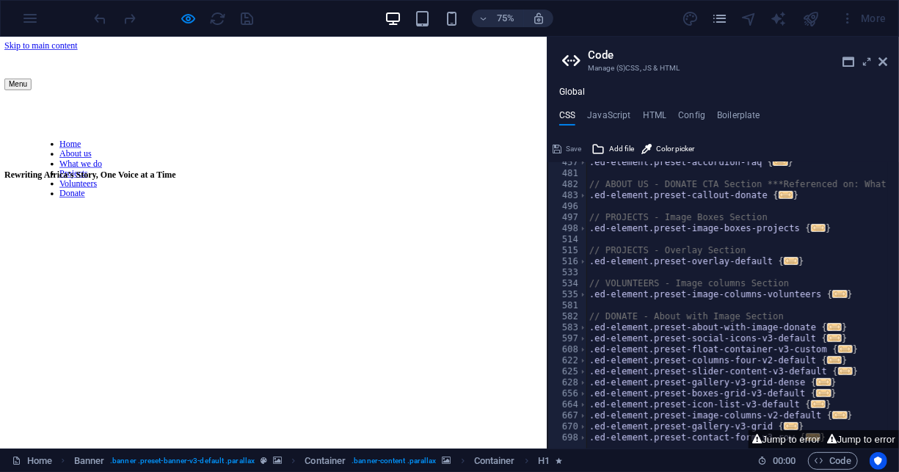
scroll to position [2124, 0]
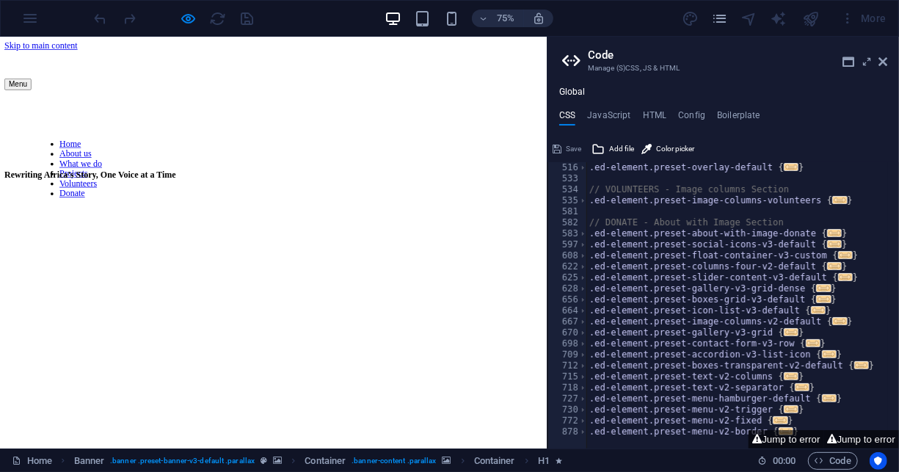
drag, startPoint x: 32, startPoint y: 141, endPoint x: 9, endPoint y: 109, distance: 39.5
click at [32, 129] on div "Menu" at bounding box center [364, 92] width 717 height 73
click at [45, 214] on strong "Rewriting Africa’s Story, One Voice at a Time" at bounding box center [120, 220] width 229 height 12
click at [274, 214] on p "Rewriting Africa’s Story, One Voice at a Time" at bounding box center [364, 220] width 717 height 13
click at [233, 214] on p "Rewriting Africa’s Story, One Voice at a Time" at bounding box center [364, 220] width 717 height 13
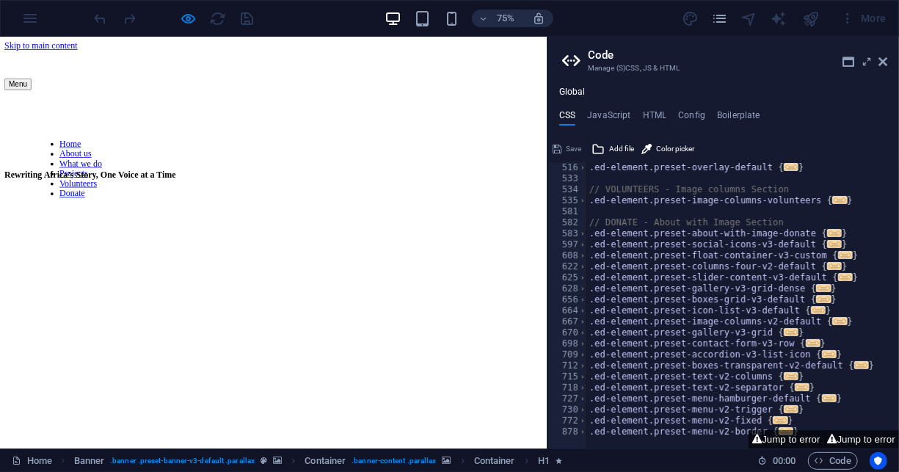
click at [22, 103] on div "Menu" at bounding box center [364, 99] width 717 height 15
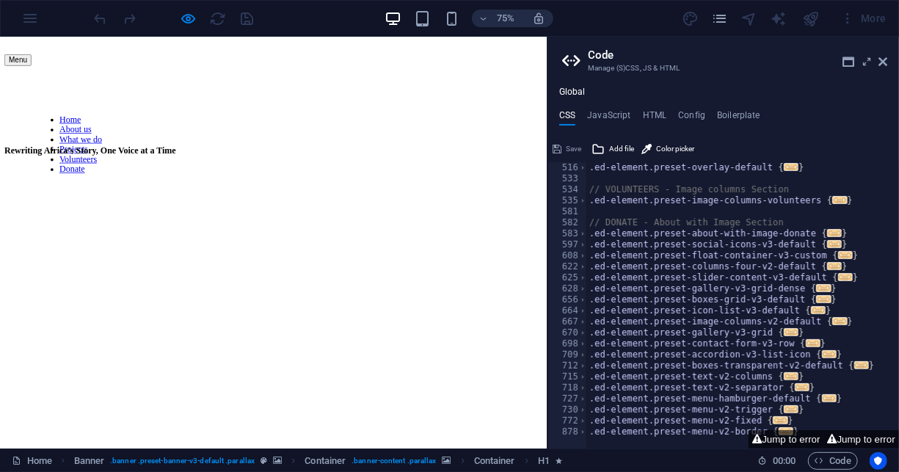
scroll to position [0, 0]
